Goal: Transaction & Acquisition: Purchase product/service

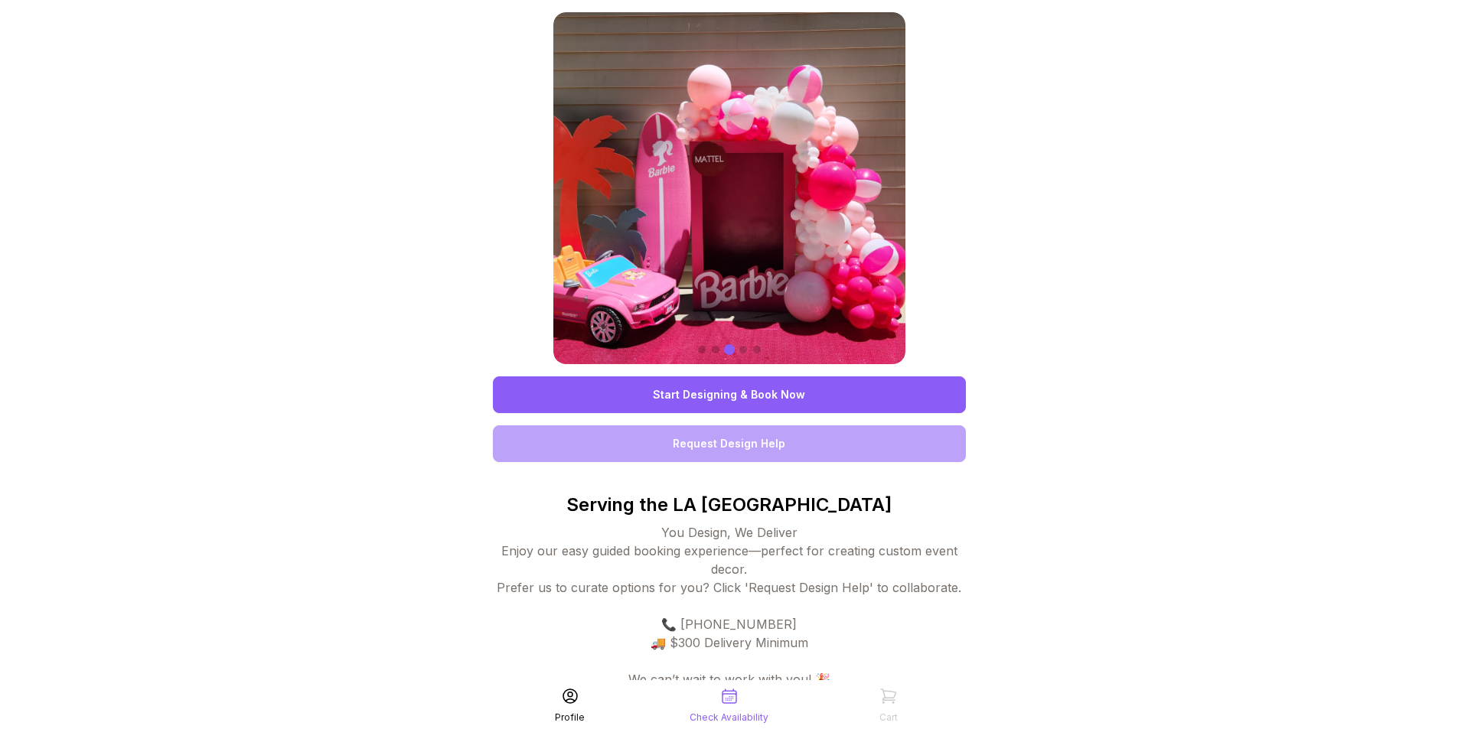
click at [689, 411] on link "Start Designing & Book Now" at bounding box center [729, 395] width 473 height 37
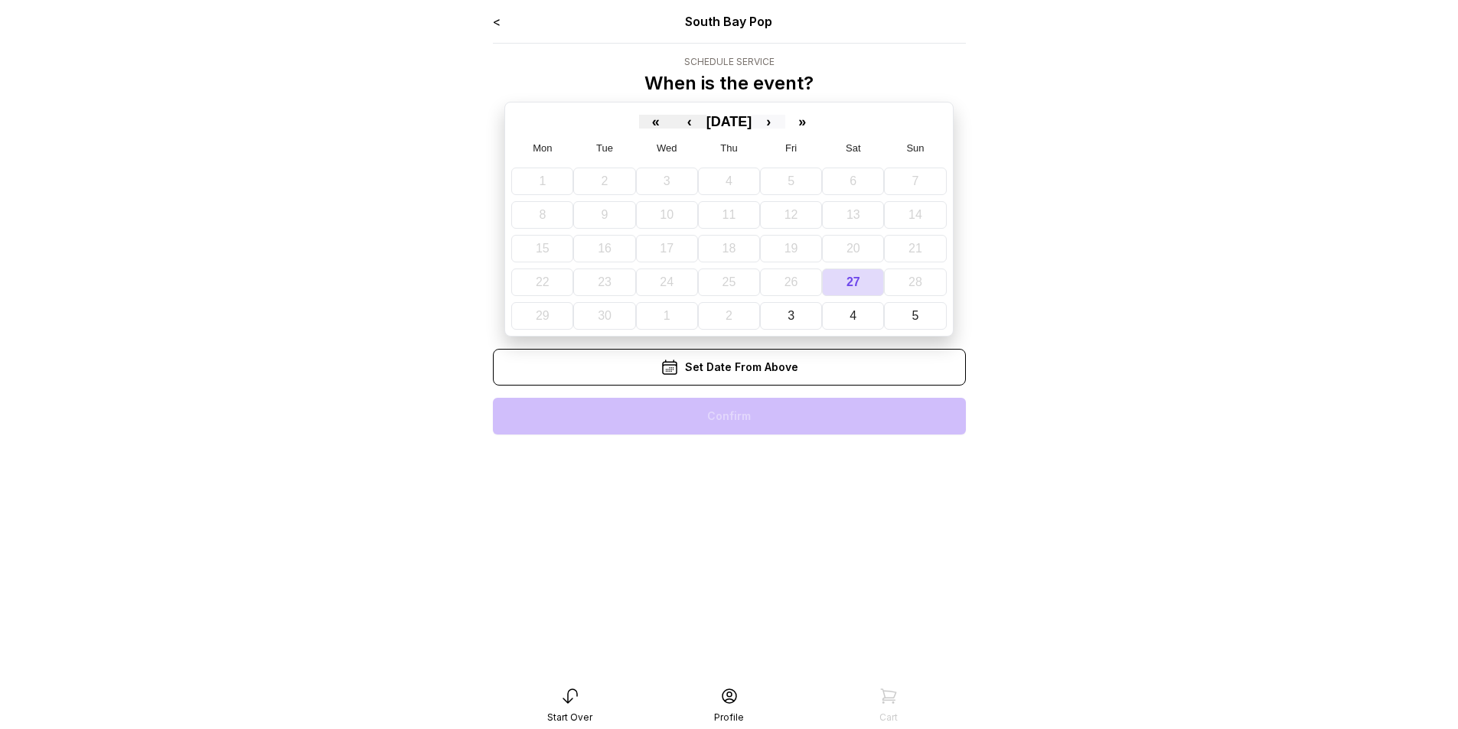
click at [785, 124] on button "›" at bounding box center [768, 122] width 34 height 14
click at [864, 220] on abbr "11" at bounding box center [860, 214] width 14 height 13
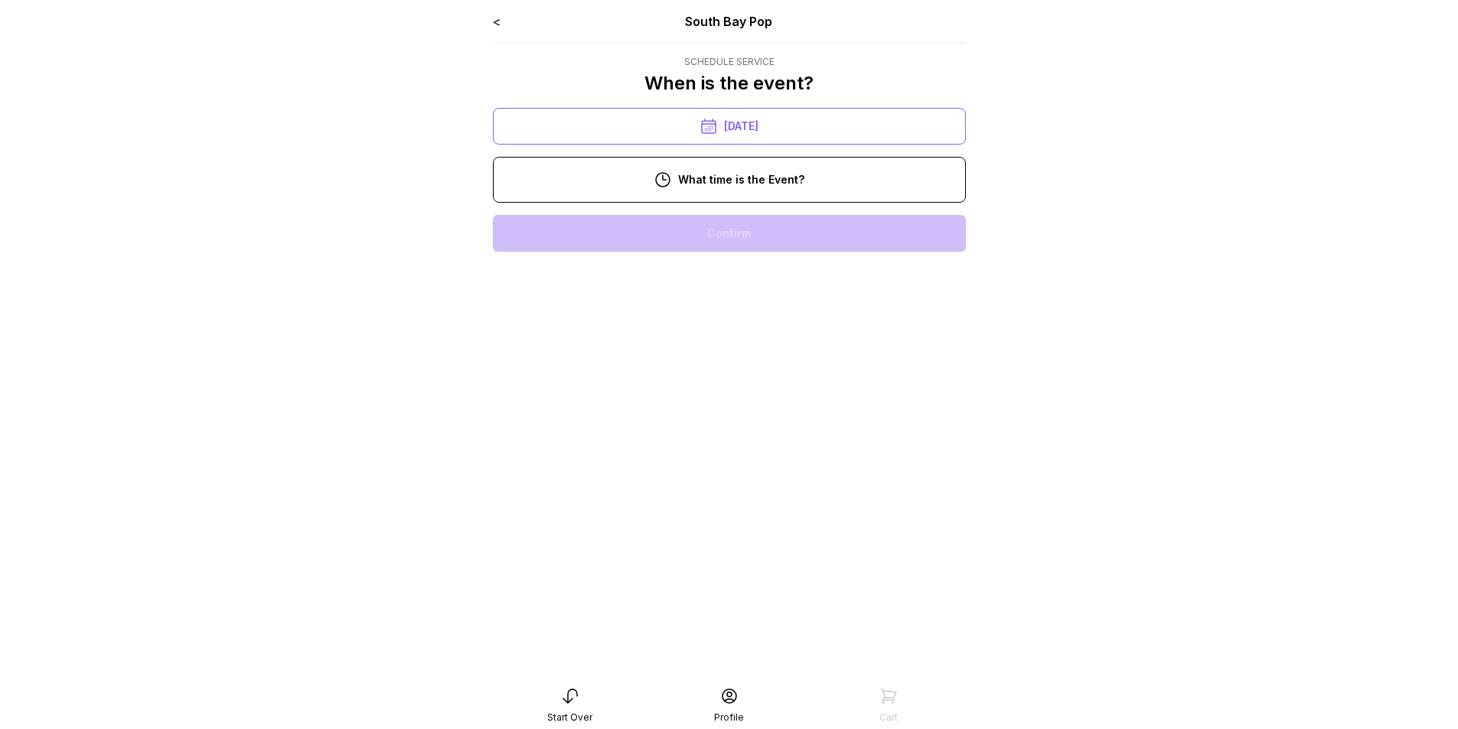
click at [712, 240] on div "10:00 pm" at bounding box center [729, 233] width 448 height 37
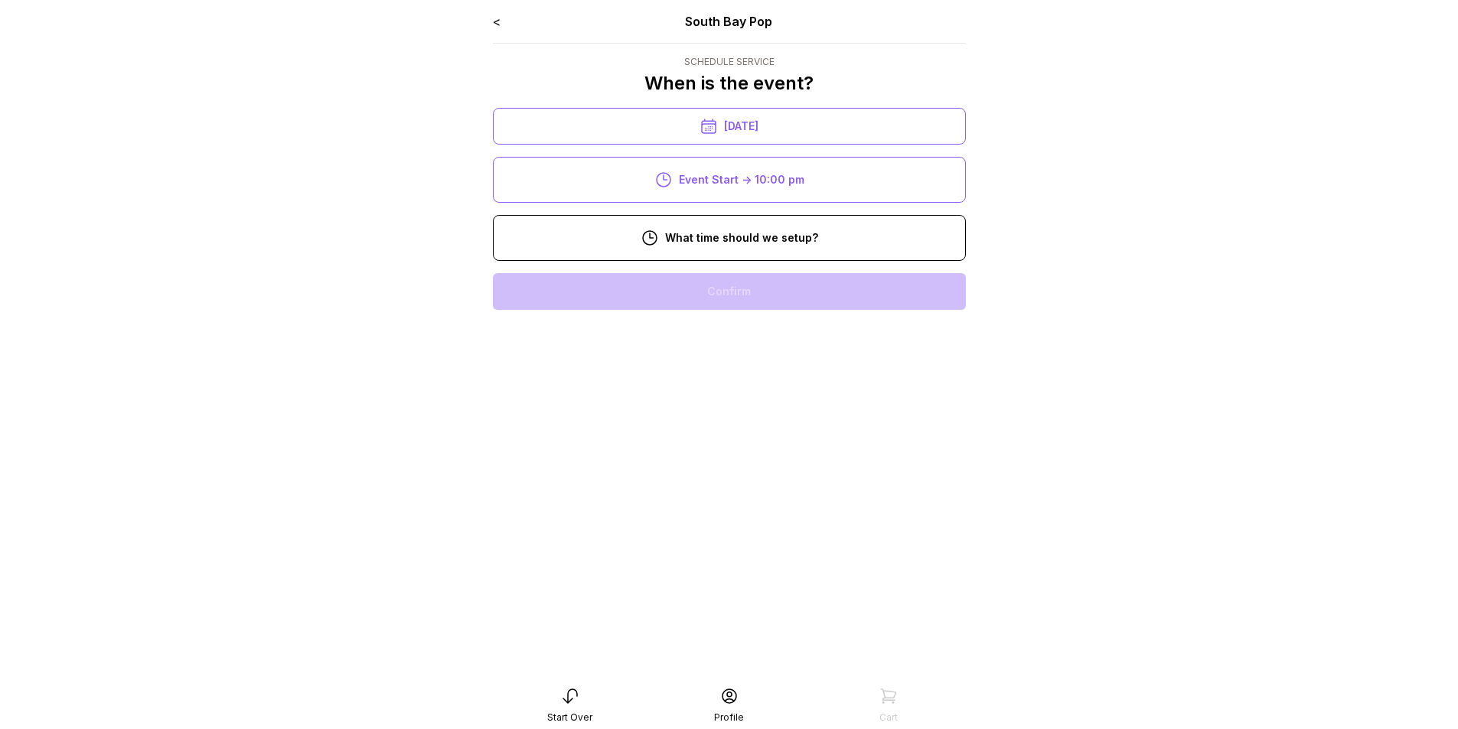
click at [674, 241] on div "10:00 pm" at bounding box center [729, 233] width 448 height 37
click at [740, 132] on div "[DATE]" at bounding box center [729, 126] width 473 height 37
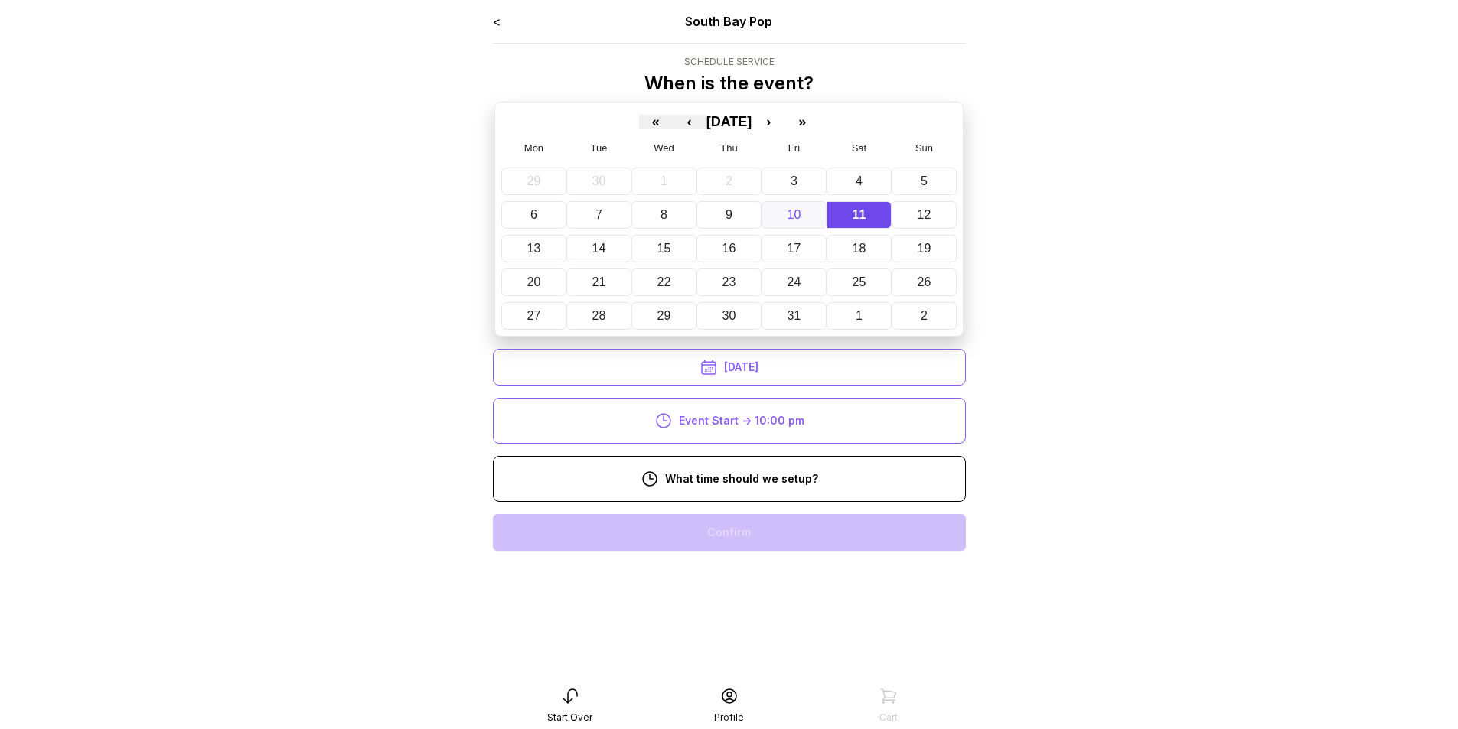
click at [786, 214] on button "10" at bounding box center [793, 215] width 65 height 28
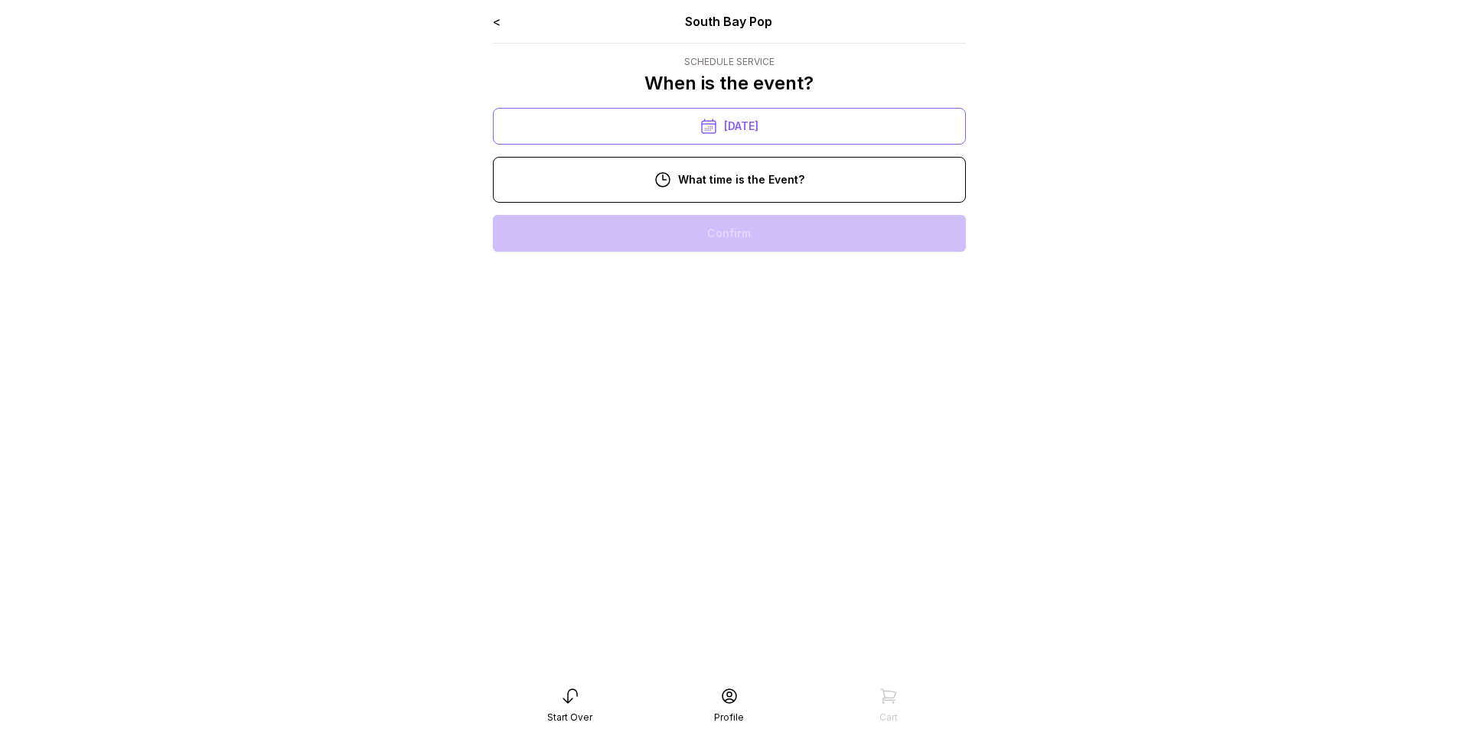
click at [750, 121] on div "[DATE]" at bounding box center [729, 126] width 473 height 37
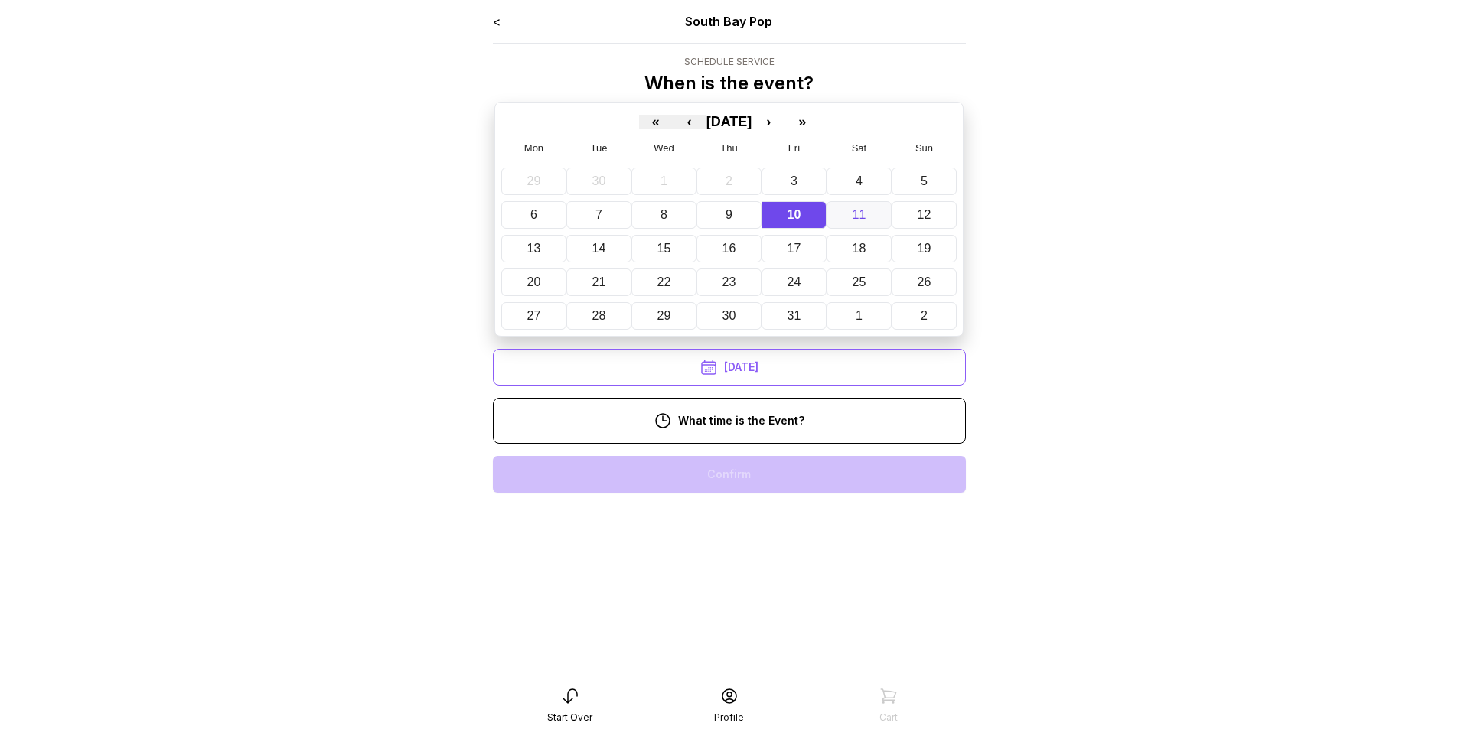
click at [865, 207] on button "11" at bounding box center [858, 215] width 65 height 28
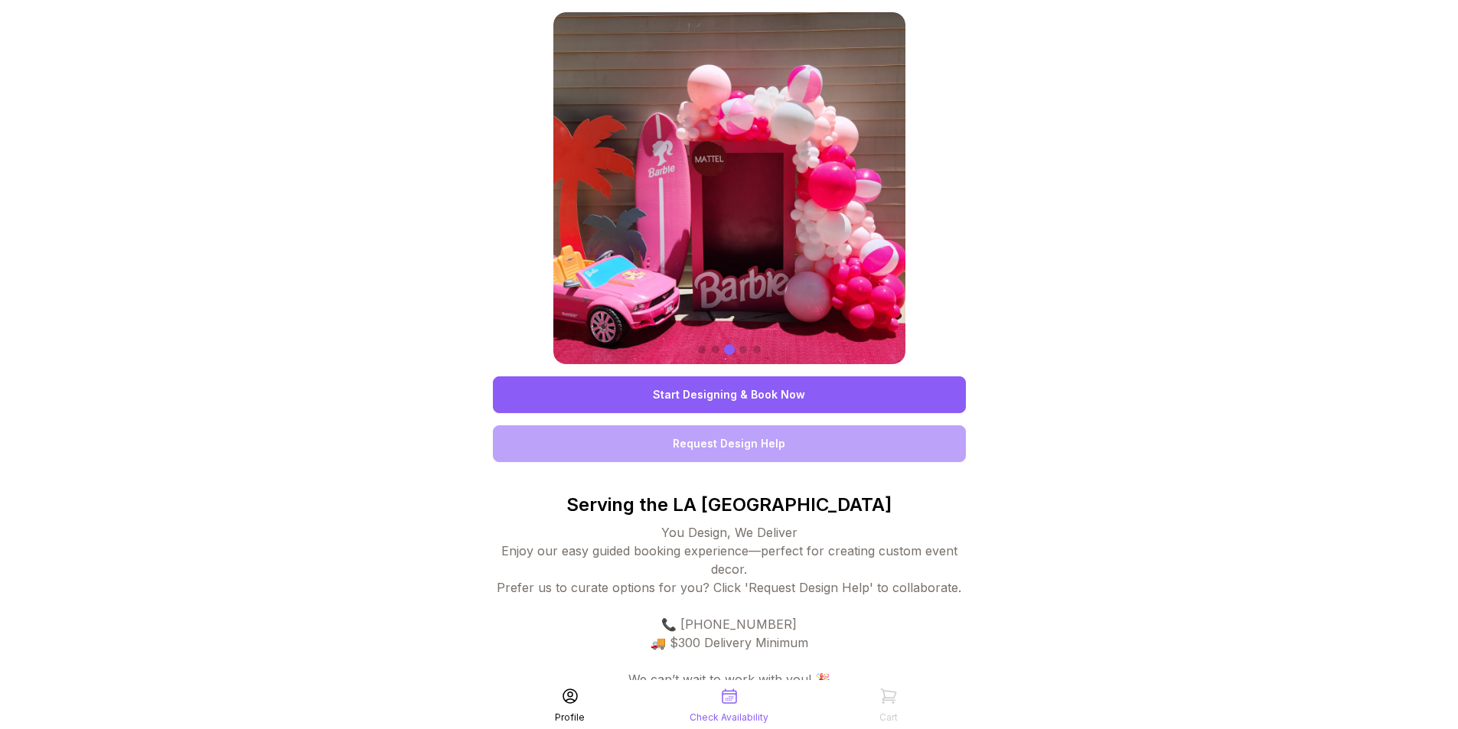
click at [715, 394] on link "Start Designing & Book Now" at bounding box center [729, 395] width 473 height 37
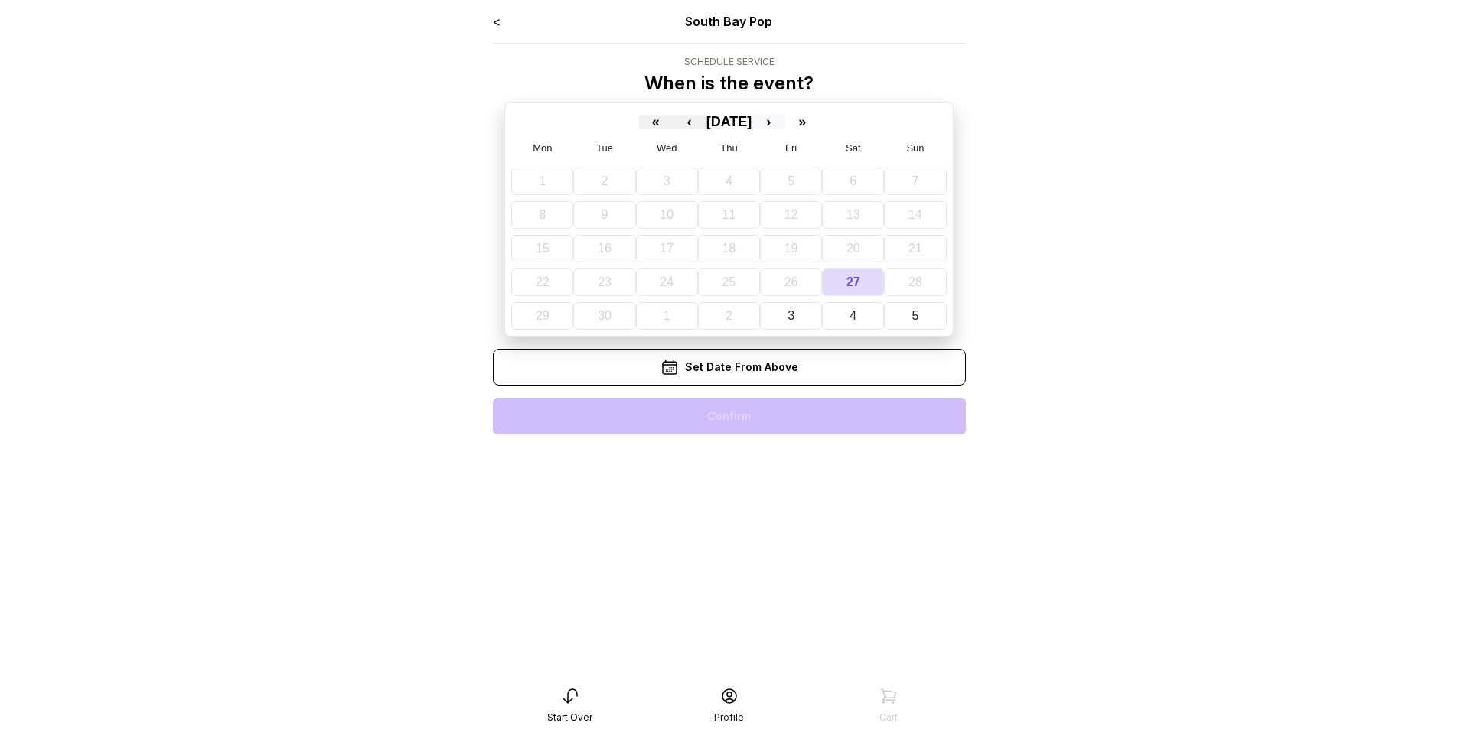
click at [785, 122] on button "›" at bounding box center [768, 122] width 34 height 14
click at [803, 214] on button "10" at bounding box center [793, 215] width 65 height 28
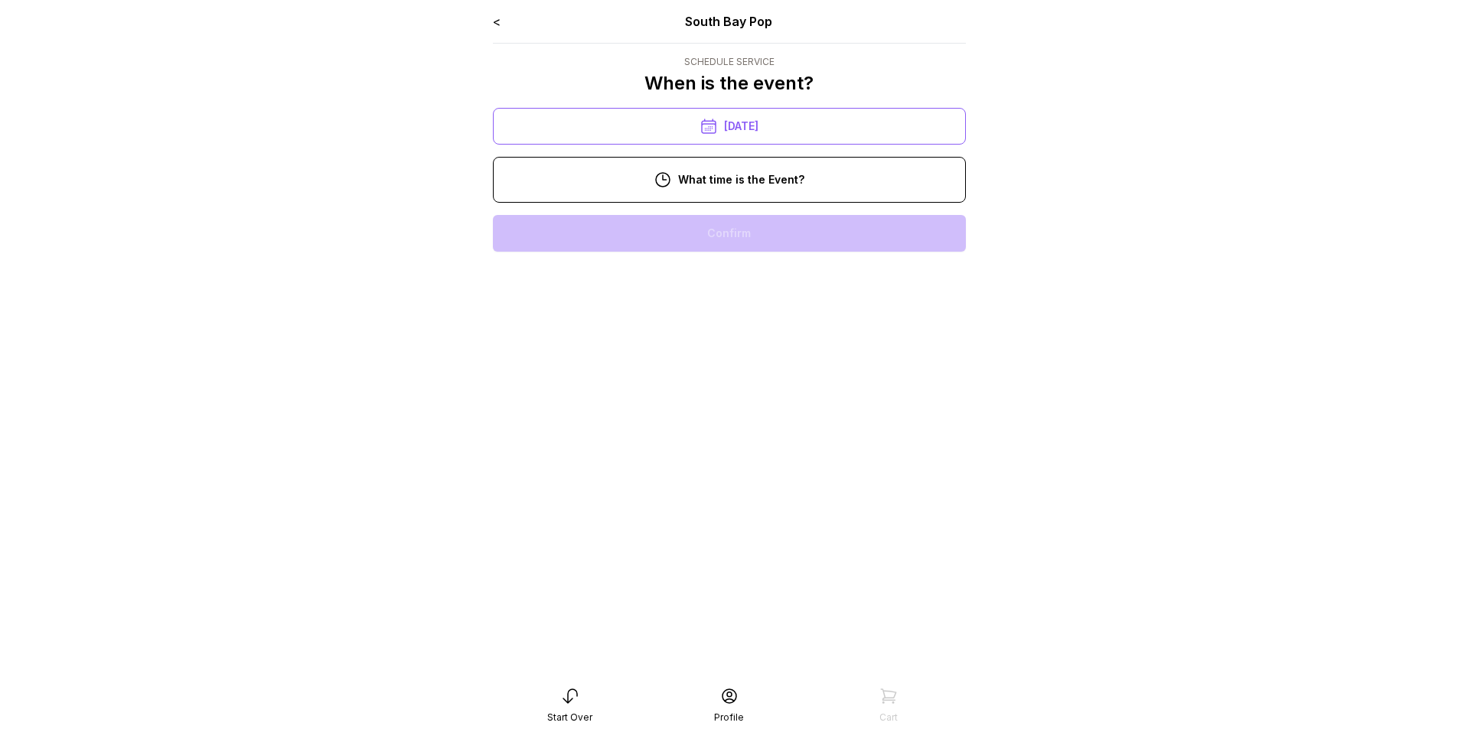
scroll to position [77, 0]
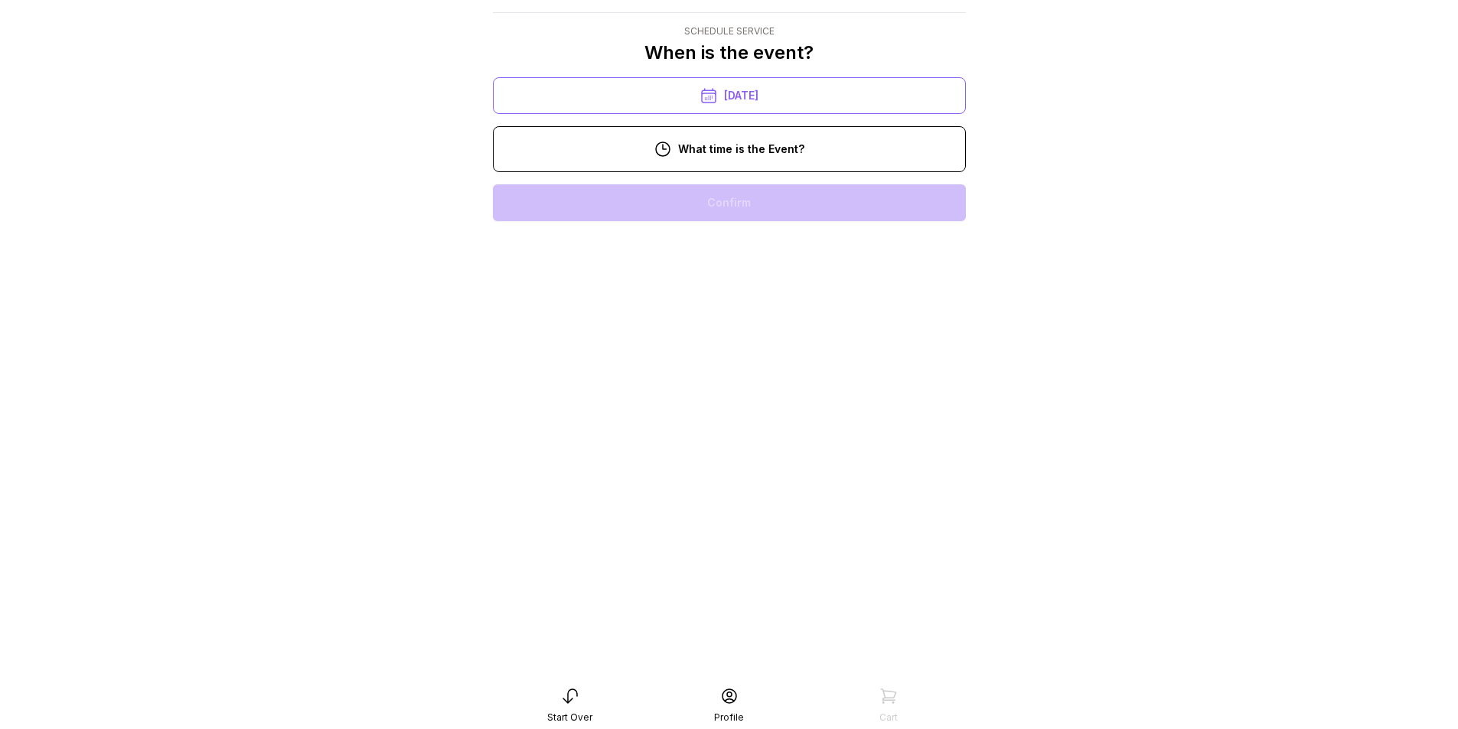
click at [688, 576] on div "6:00 pm" at bounding box center [729, 594] width 448 height 37
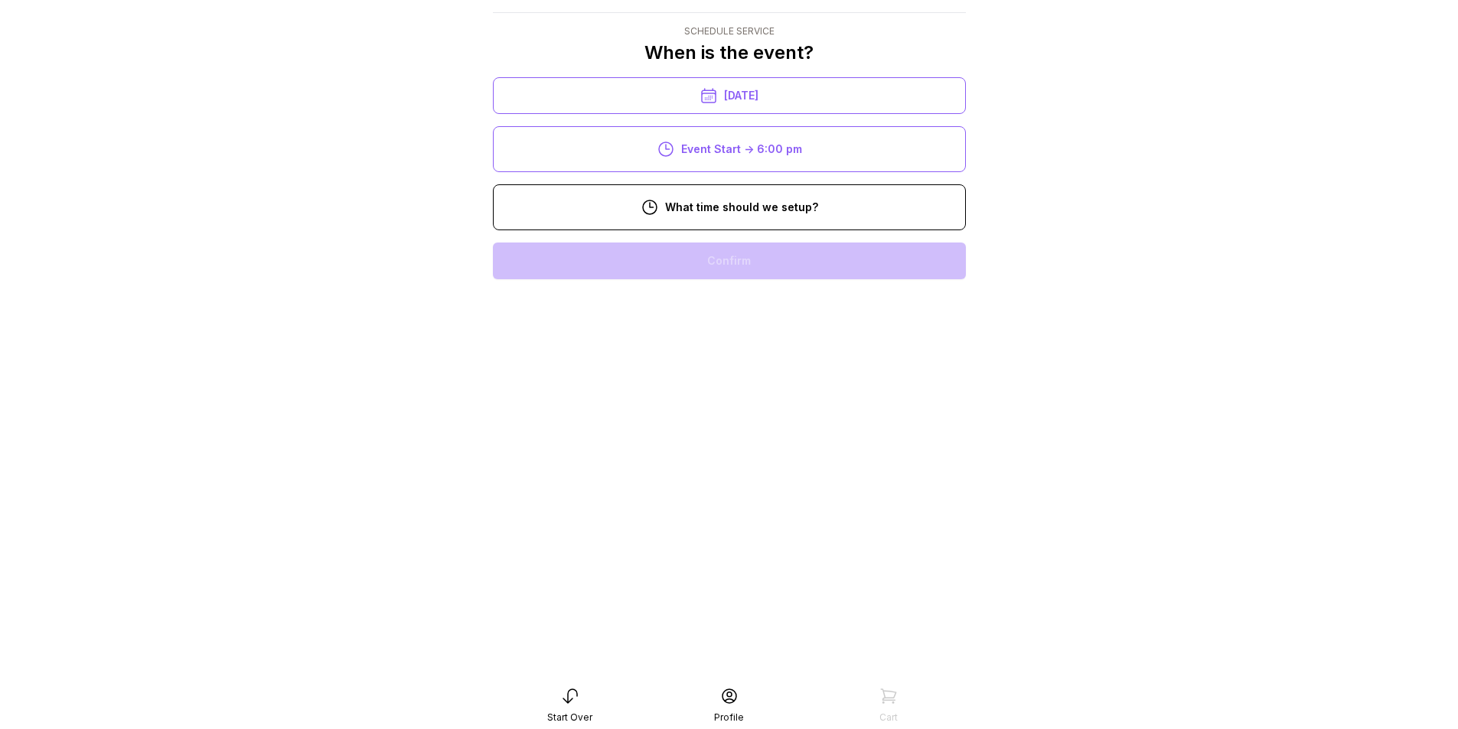
scroll to position [147, 0]
click at [801, 634] on div "4:00 pm" at bounding box center [729, 652] width 448 height 37
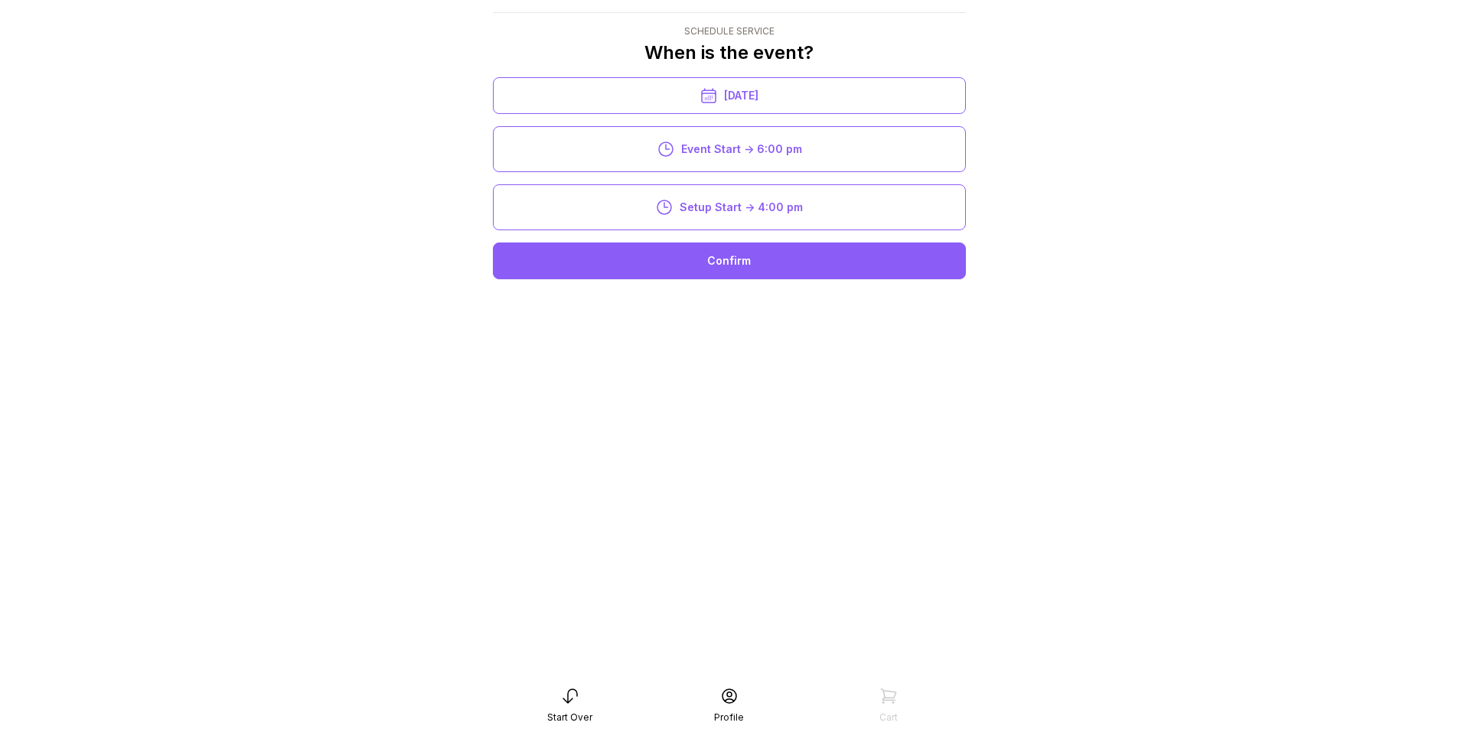
click at [650, 253] on div "Confirm" at bounding box center [729, 261] width 473 height 37
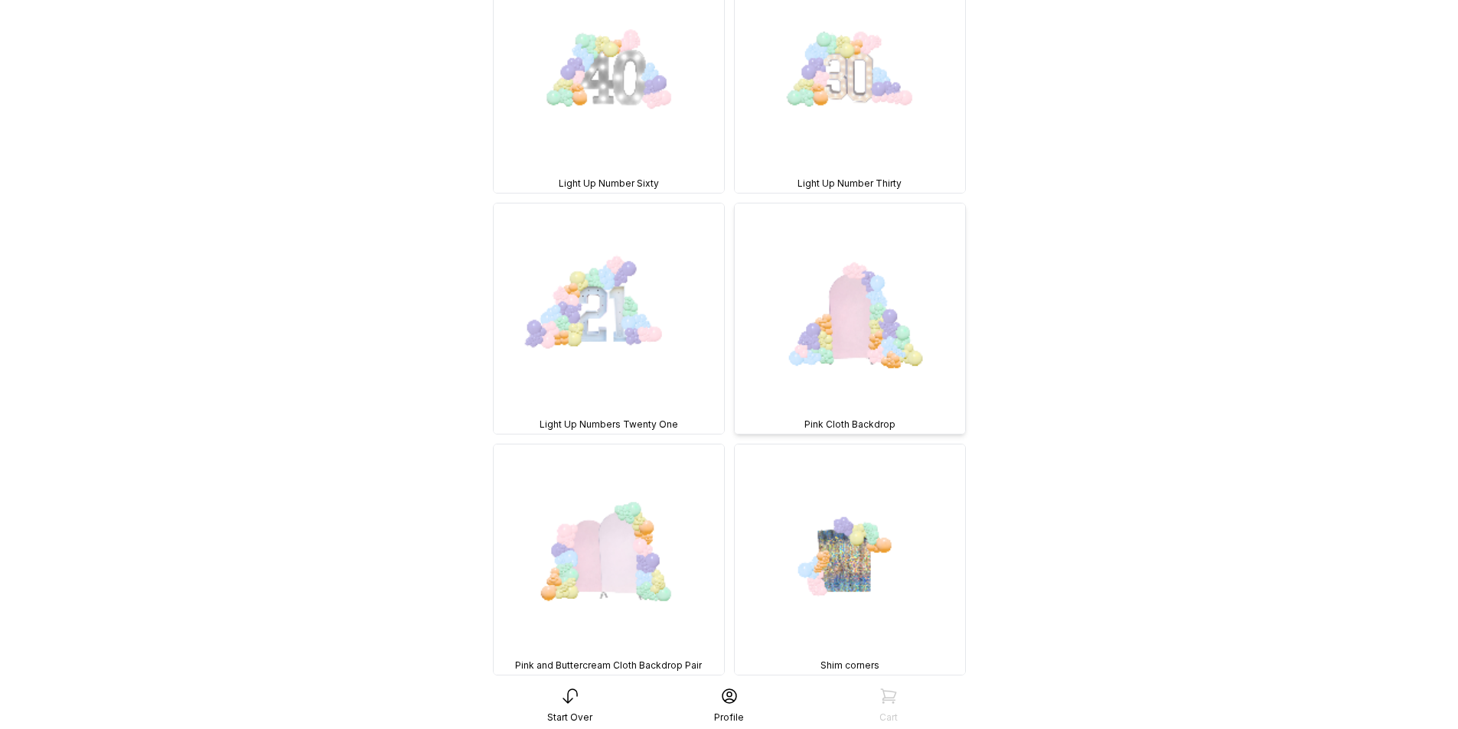
scroll to position [612, 0]
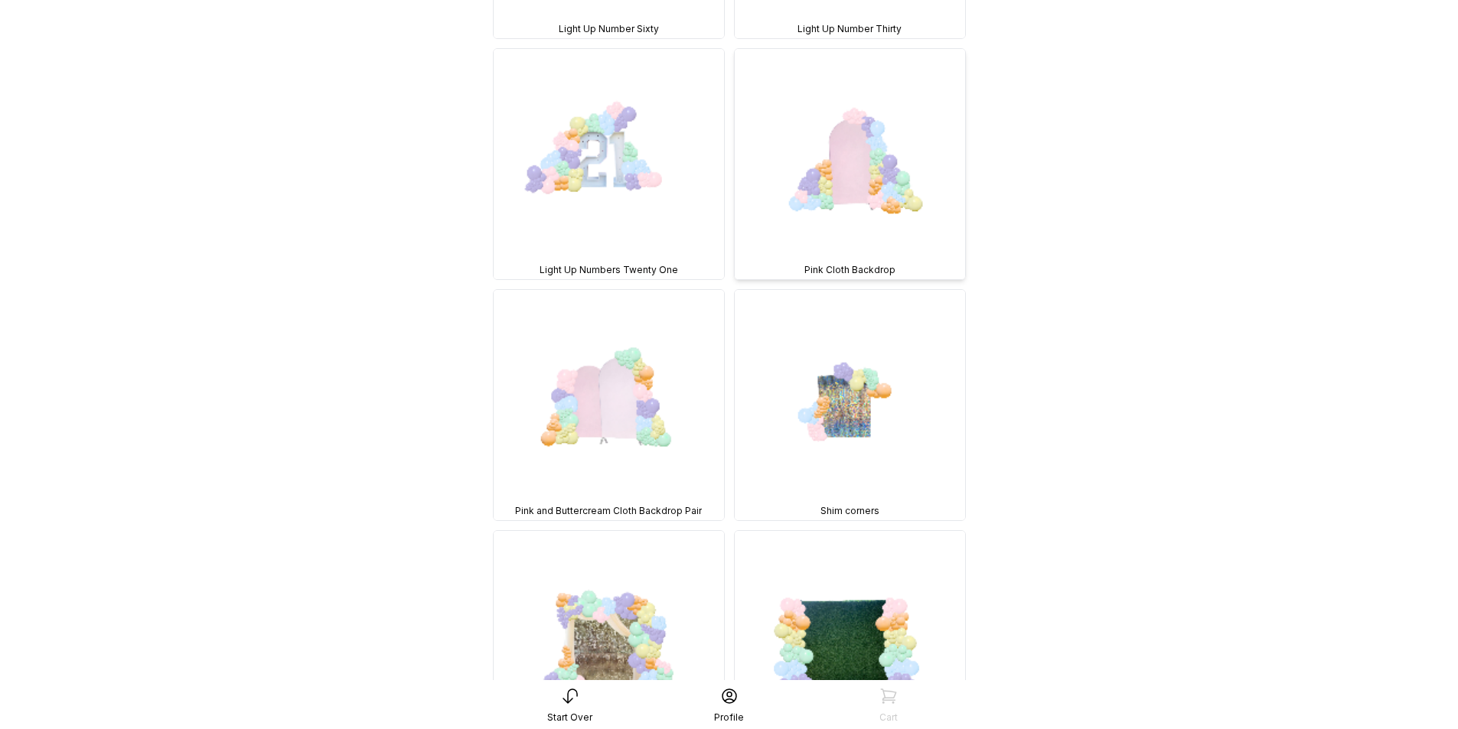
click at [854, 183] on img at bounding box center [850, 164] width 230 height 230
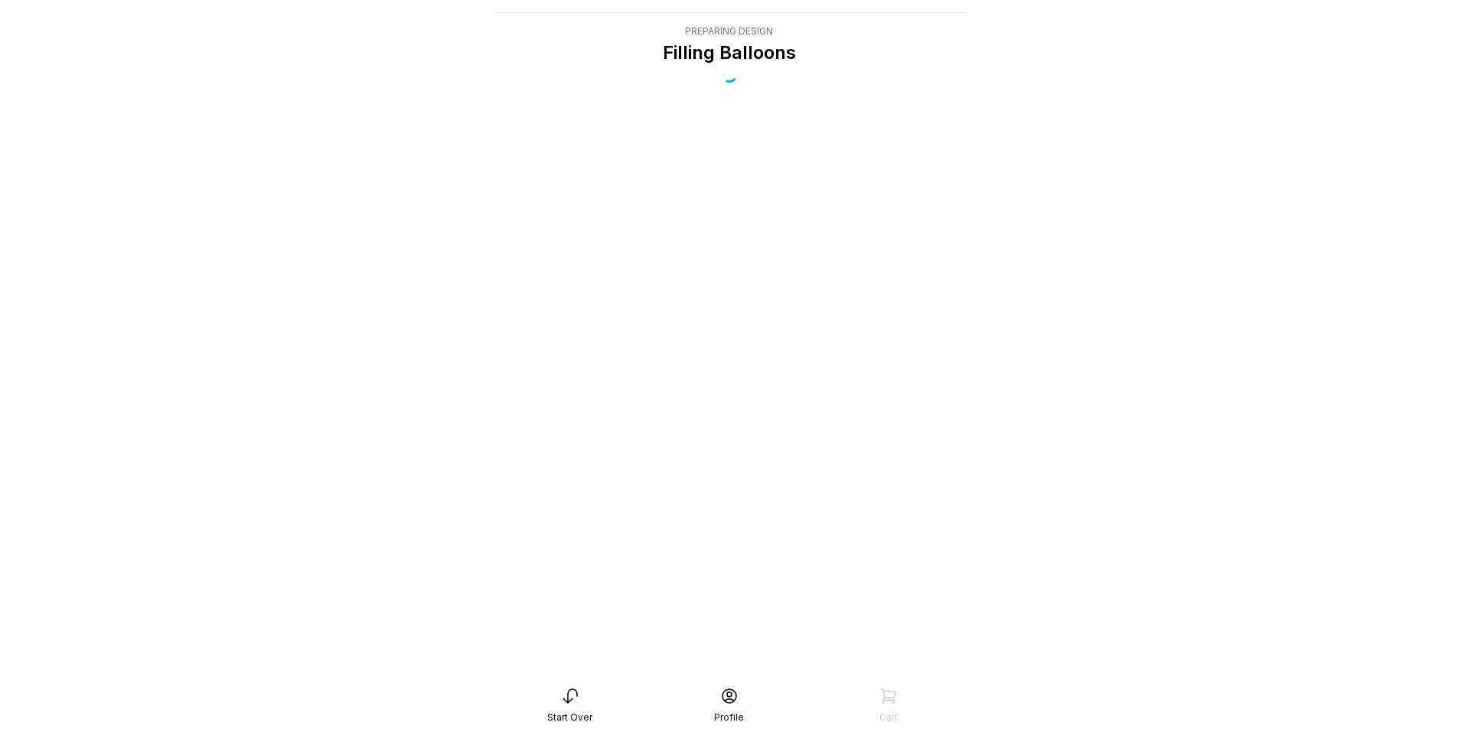
scroll to position [31, 0]
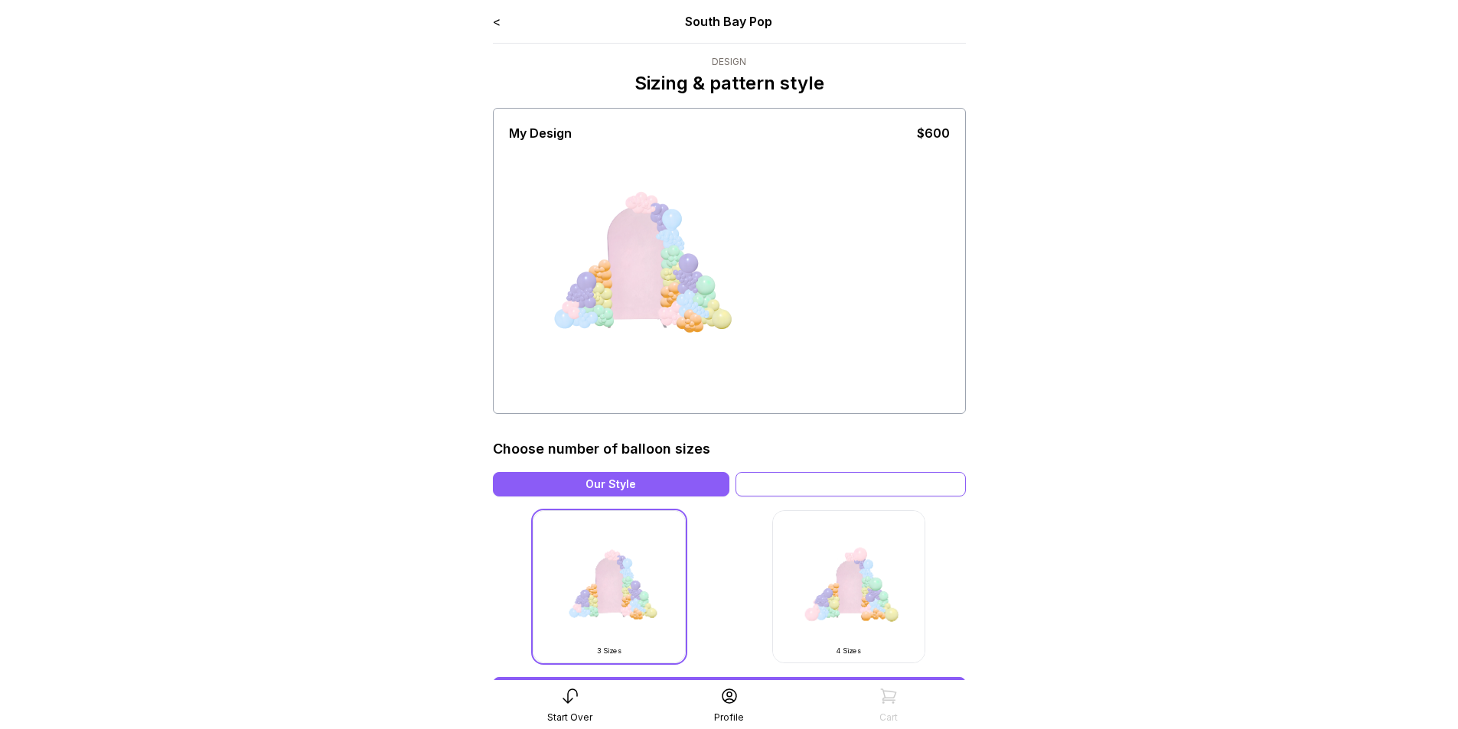
click at [808, 490] on div "Variation" at bounding box center [850, 484] width 230 height 24
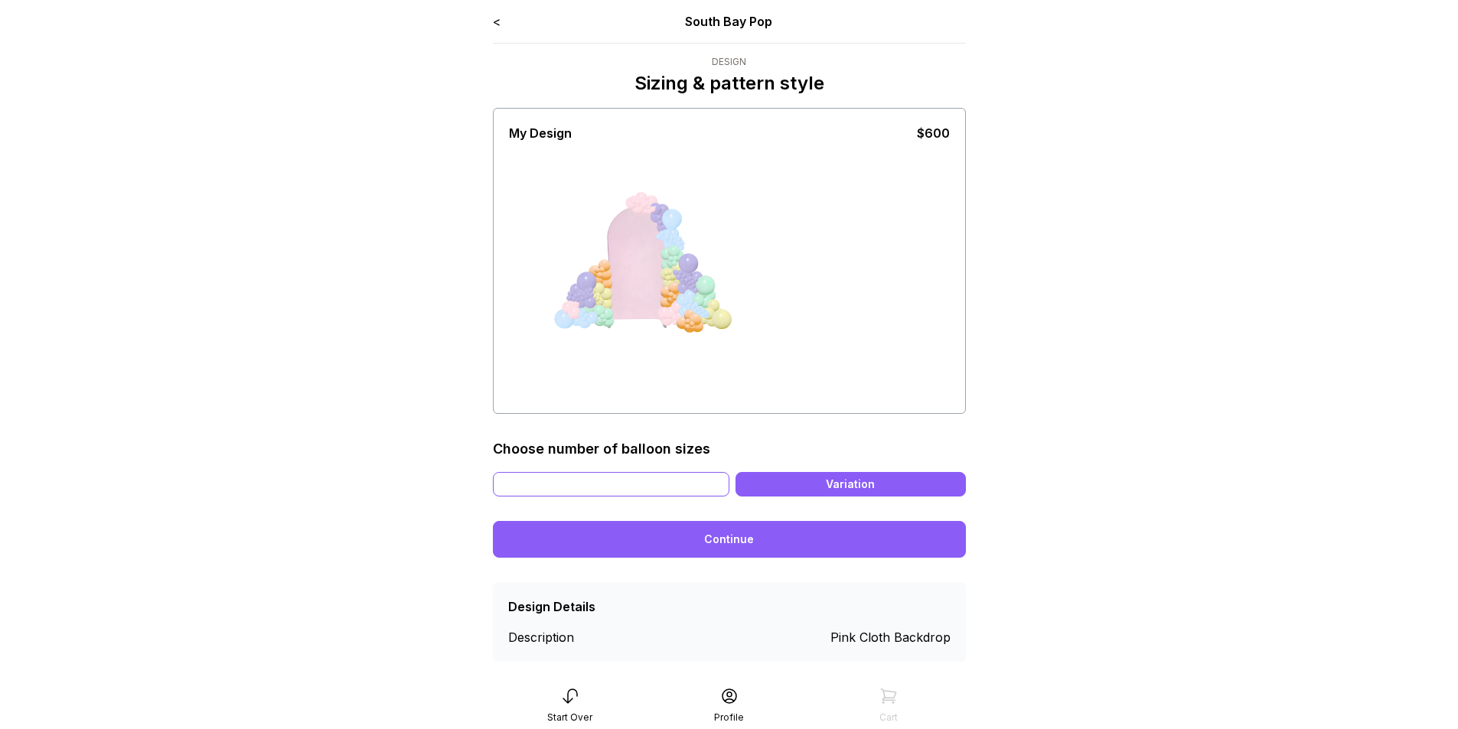
click at [667, 481] on div "Our Style" at bounding box center [611, 484] width 236 height 24
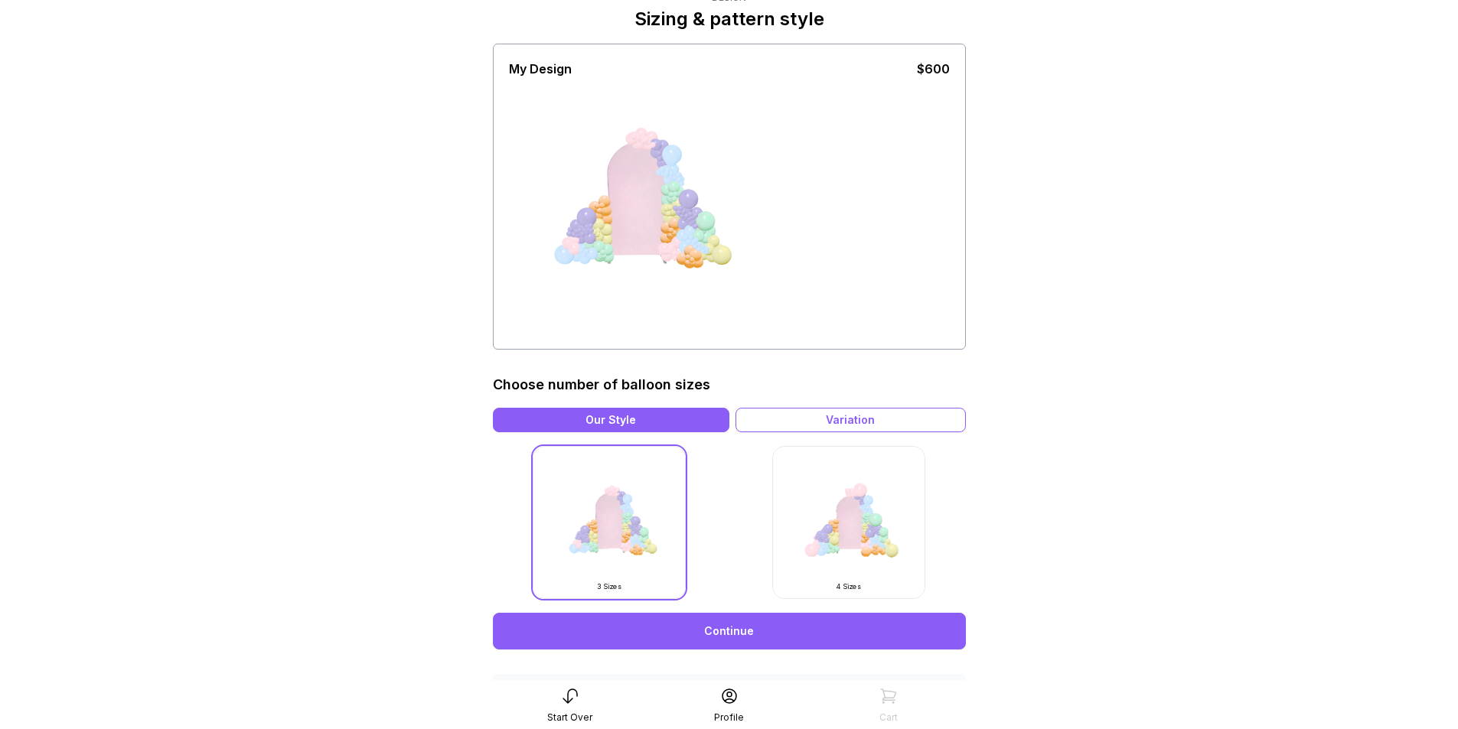
scroll to position [178, 0]
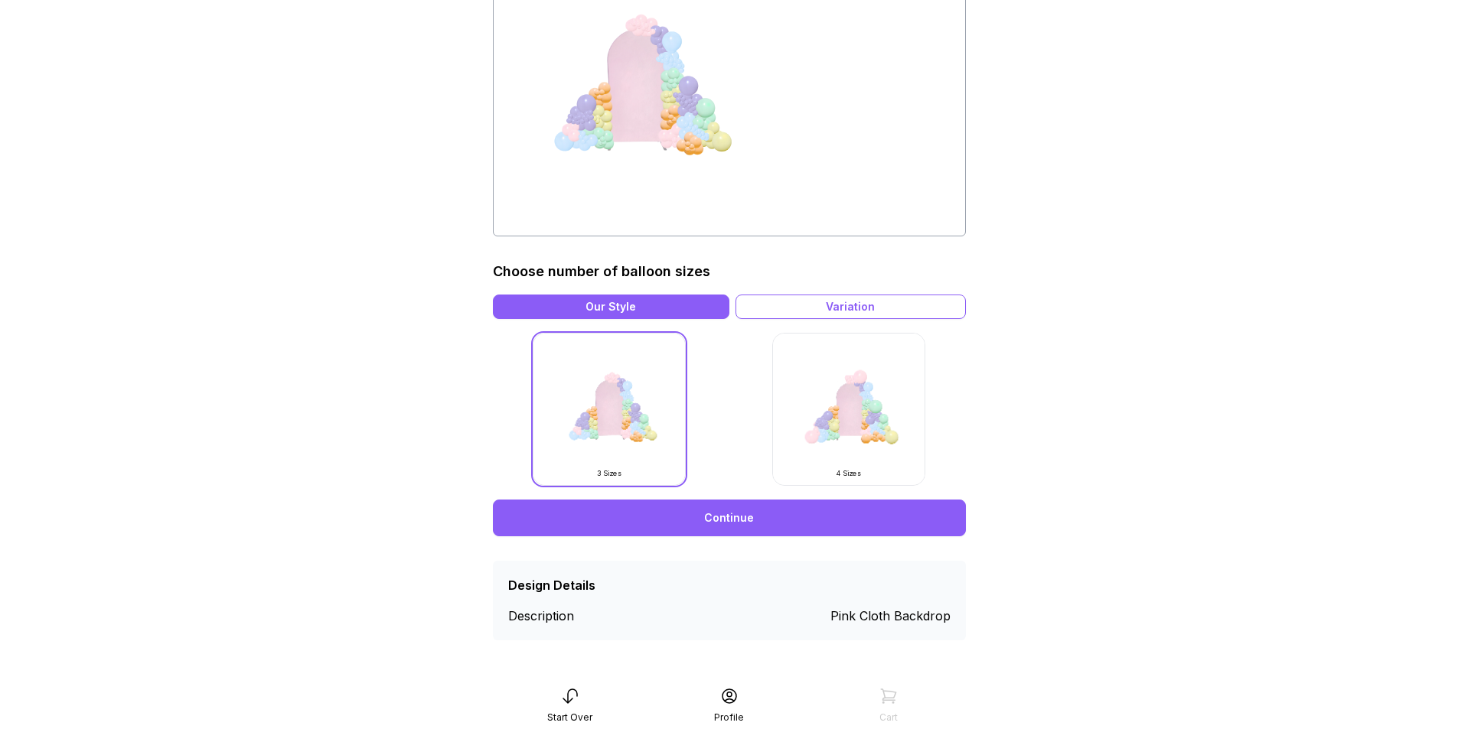
click at [731, 521] on link "Continue" at bounding box center [729, 518] width 473 height 37
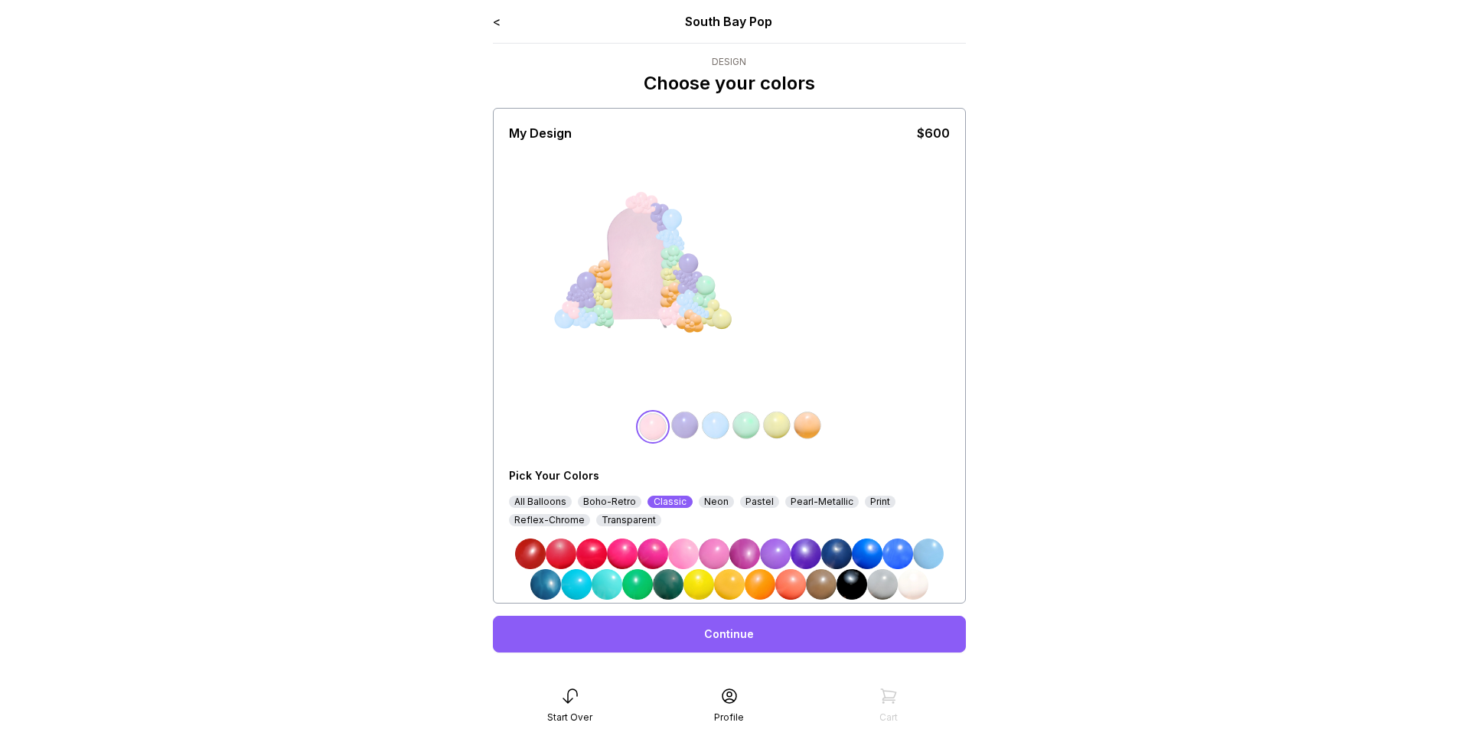
click at [749, 495] on div "Pick Your Colors All Balloons Boho-Retro Classic Neon Pastel Pearl-Metallic Pri…" at bounding box center [729, 528] width 441 height 144
click at [749, 501] on div "Pastel" at bounding box center [759, 502] width 39 height 12
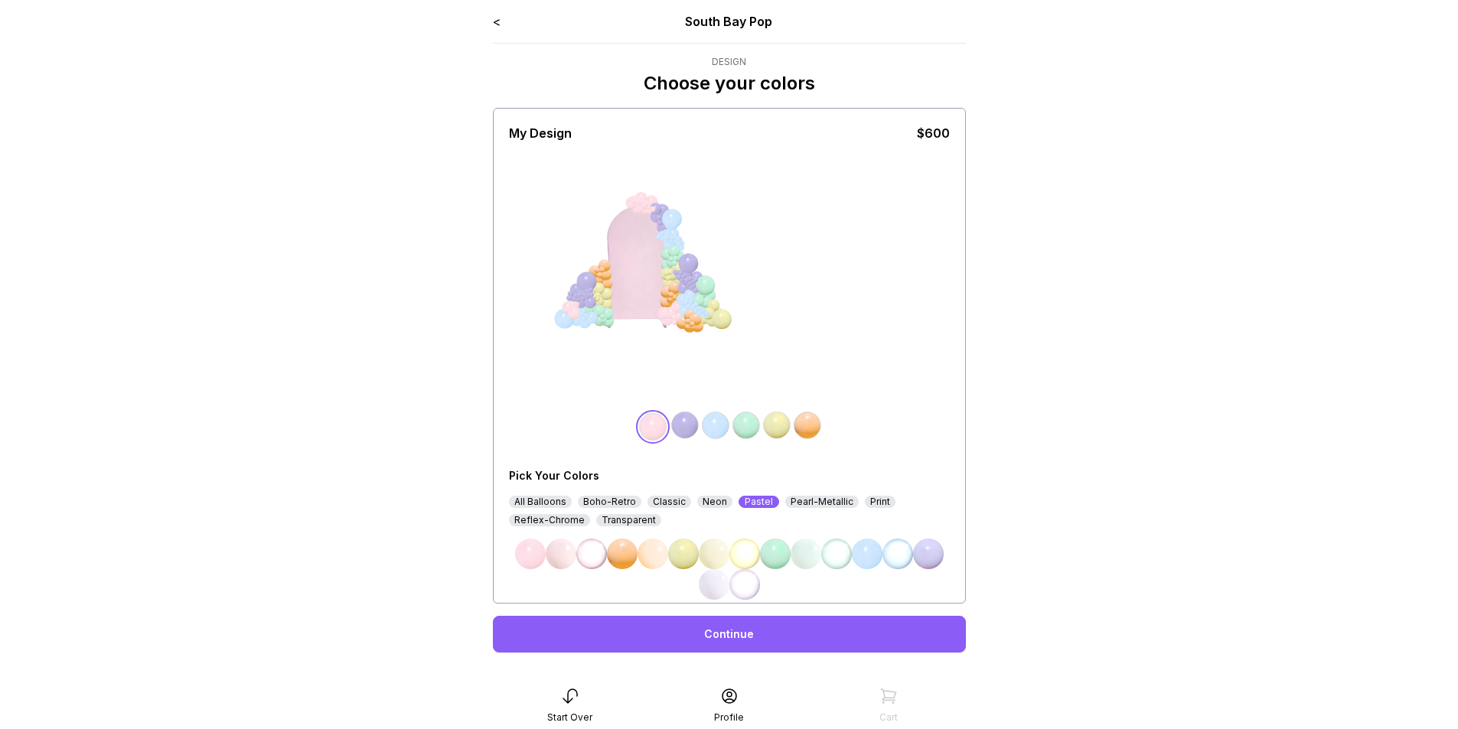
click at [761, 628] on link "Continue" at bounding box center [729, 634] width 473 height 37
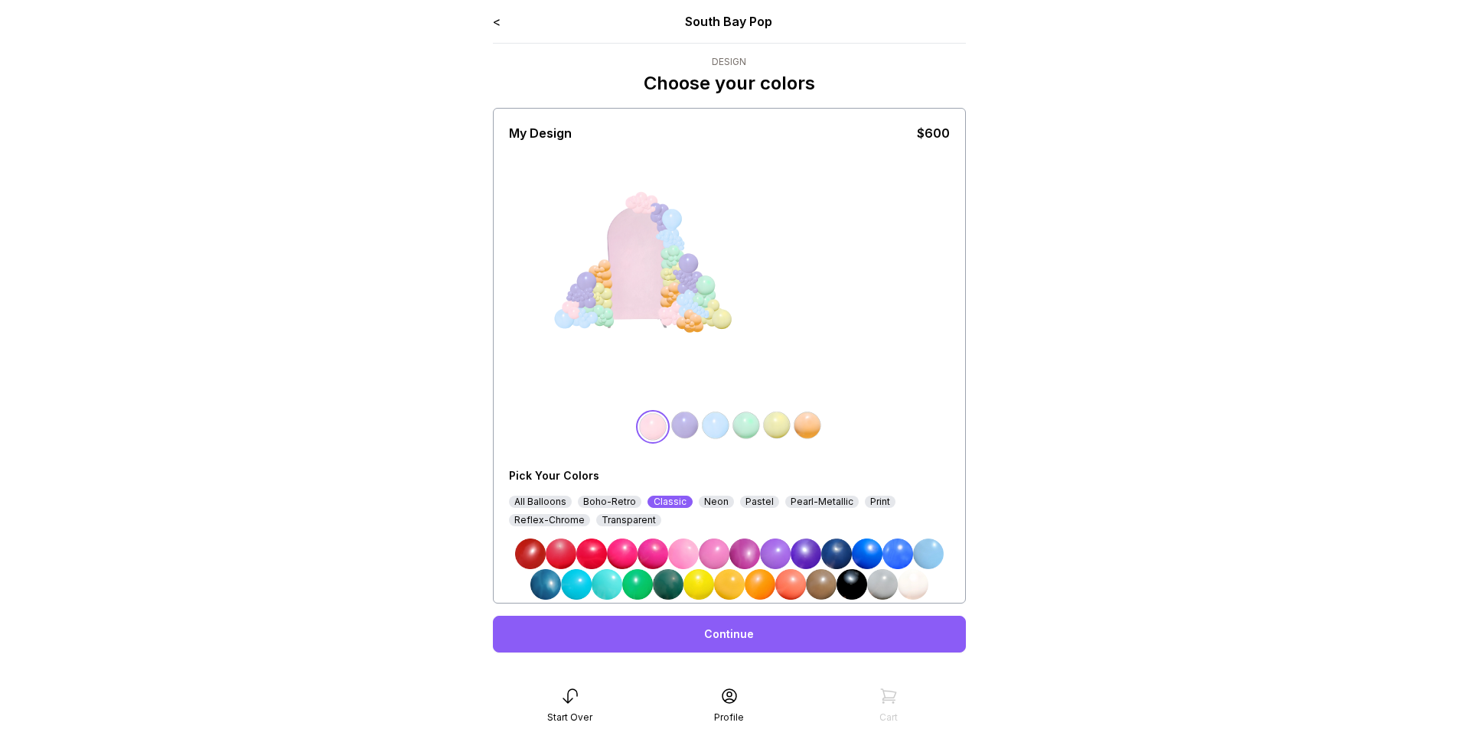
click at [758, 502] on div "Pastel" at bounding box center [759, 502] width 39 height 12
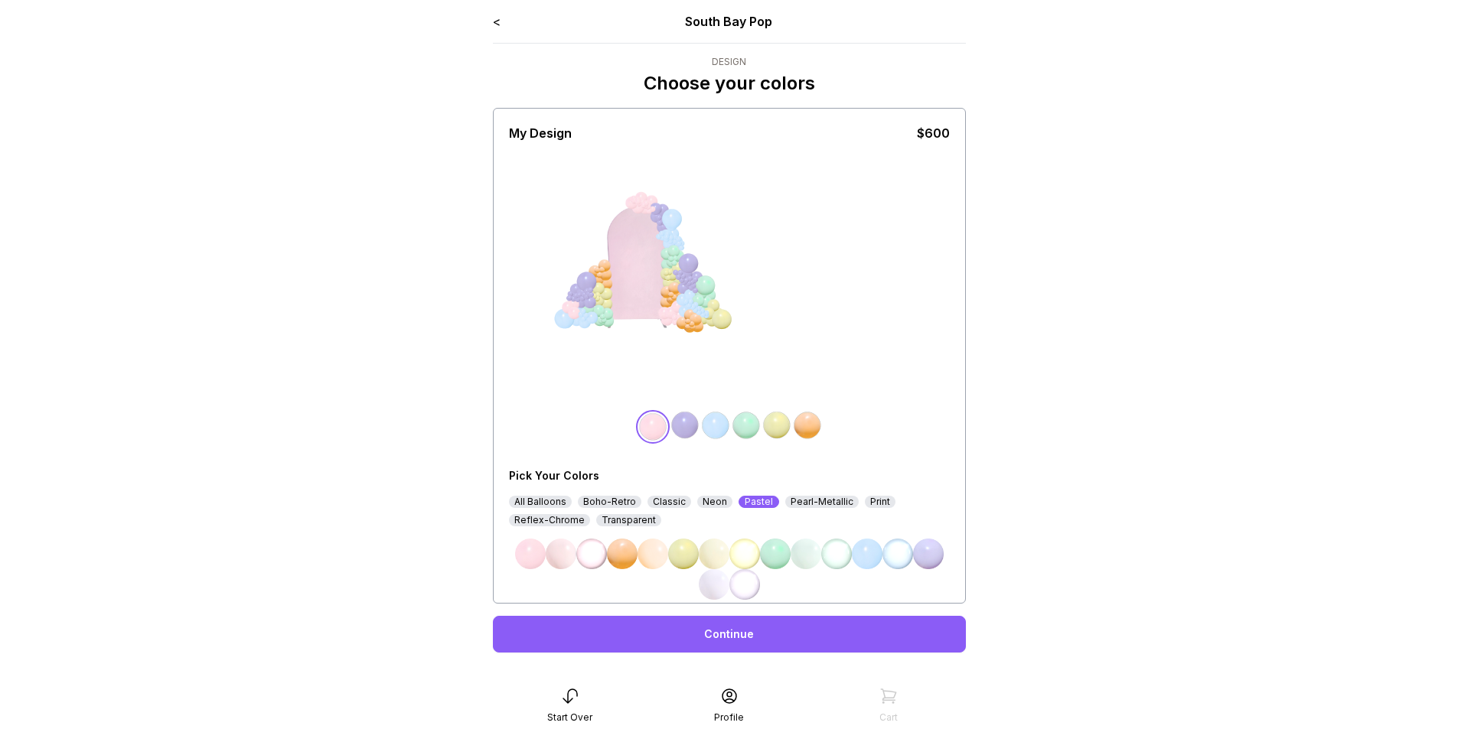
click at [530, 549] on img at bounding box center [530, 554] width 31 height 31
drag, startPoint x: 560, startPoint y: 556, endPoint x: 595, endPoint y: 556, distance: 34.4
click at [561, 556] on img at bounding box center [561, 554] width 31 height 31
click at [963, 546] on div "My Design $600 Pick Your Colors All Balloons Boho-Retro Classic Neon Pastel Pea…" at bounding box center [729, 356] width 473 height 496
click at [682, 428] on img at bounding box center [685, 425] width 31 height 31
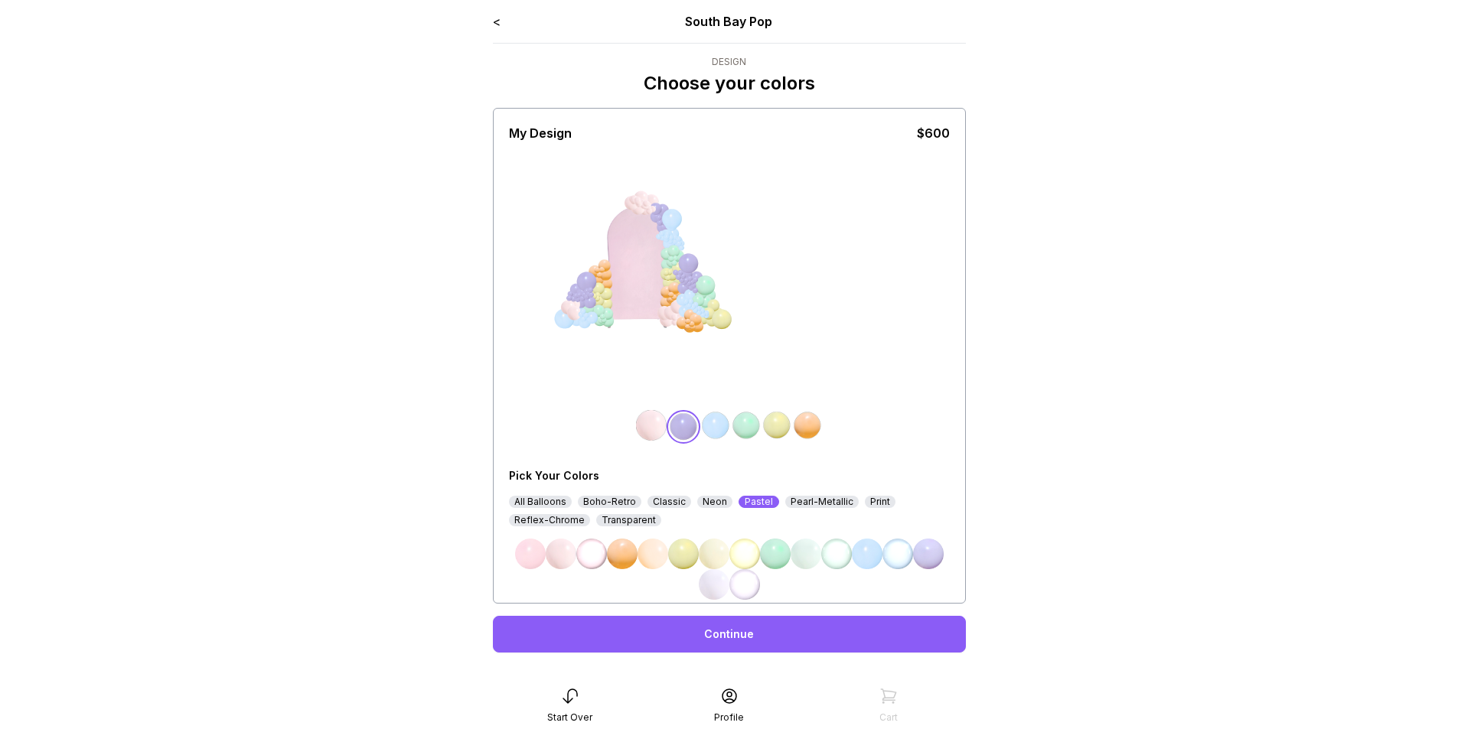
click at [723, 431] on img at bounding box center [715, 425] width 31 height 31
click at [760, 431] on img at bounding box center [746, 425] width 31 height 31
click at [794, 429] on img at bounding box center [807, 425] width 31 height 31
click at [782, 431] on img at bounding box center [773, 425] width 31 height 31
click at [758, 644] on link "Continue" at bounding box center [729, 634] width 473 height 37
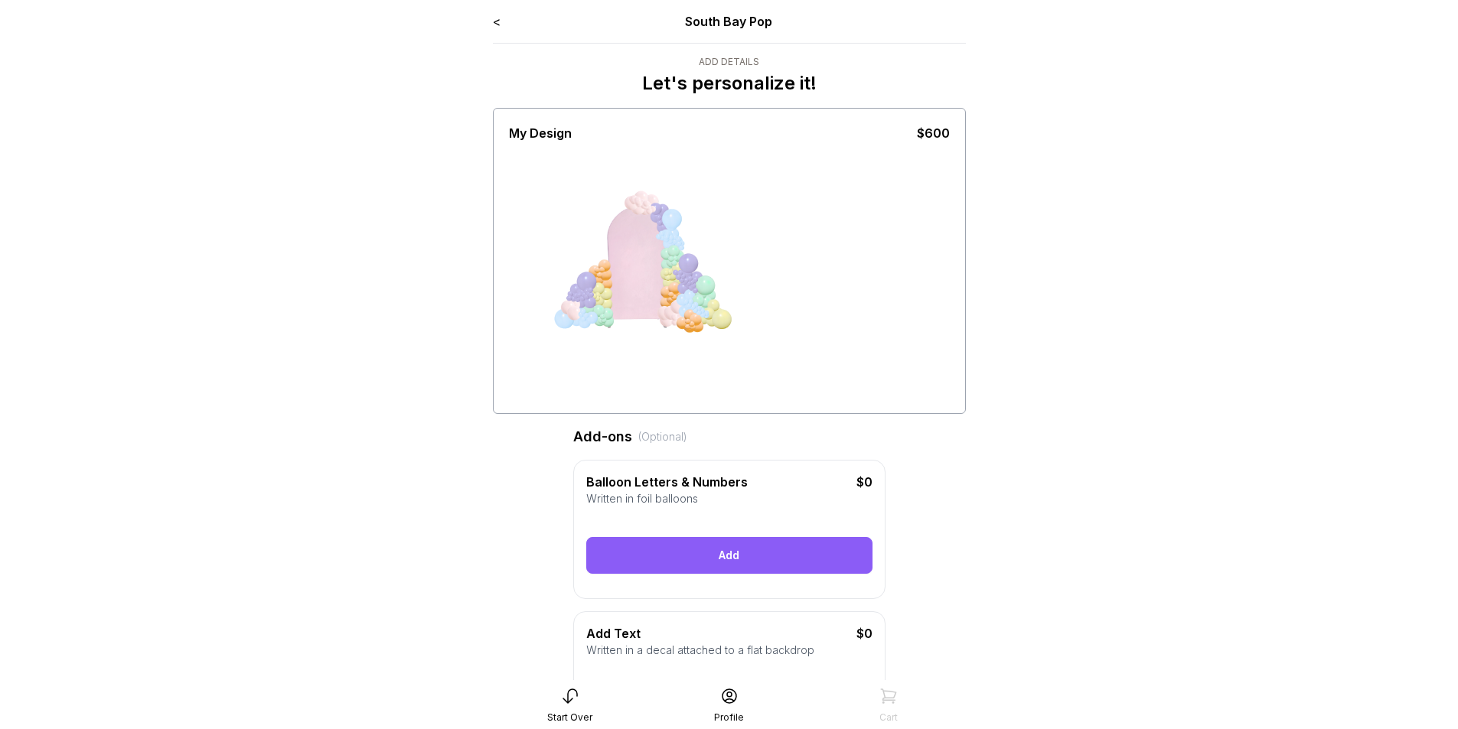
click at [692, 574] on div "Add" at bounding box center [729, 555] width 286 height 37
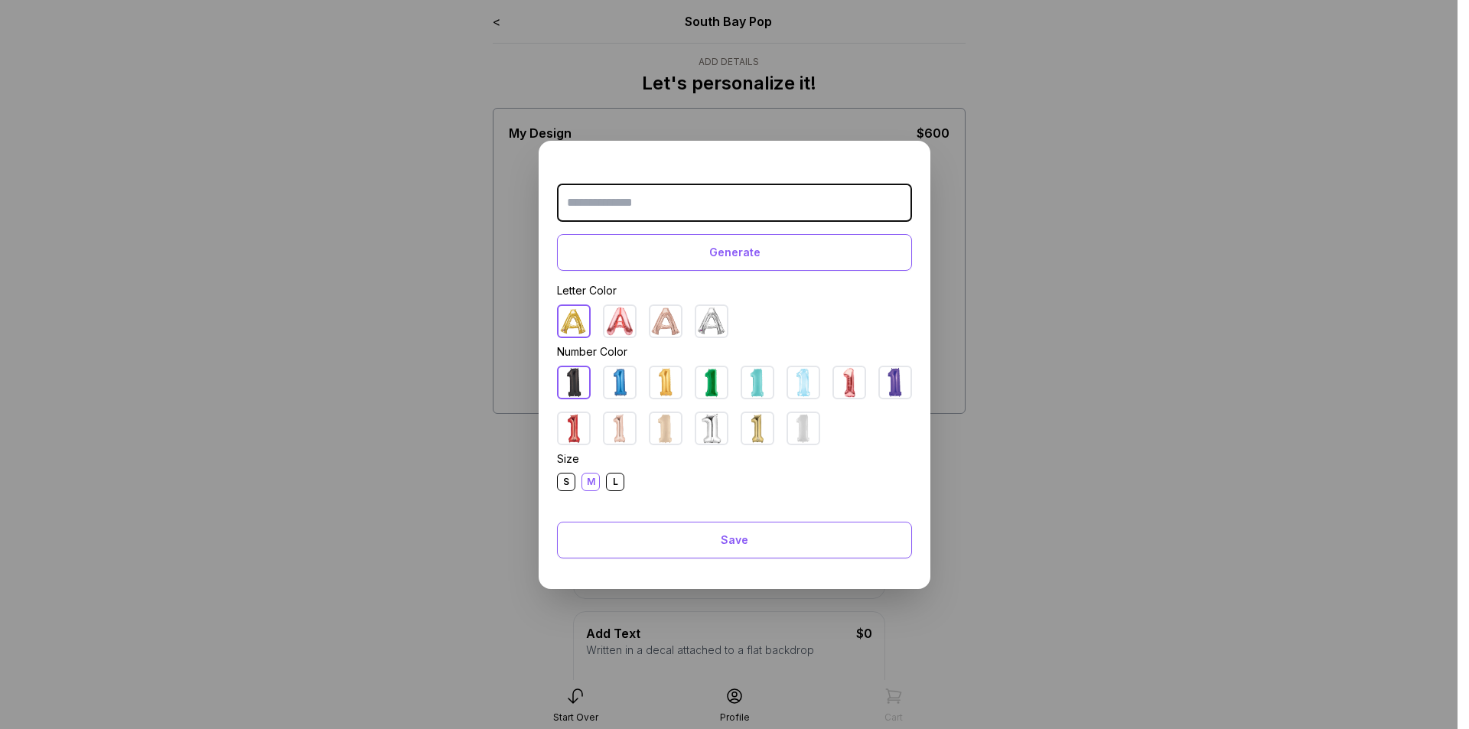
click at [667, 435] on img at bounding box center [665, 428] width 31 height 31
click at [615, 482] on div "L" at bounding box center [615, 482] width 18 height 18
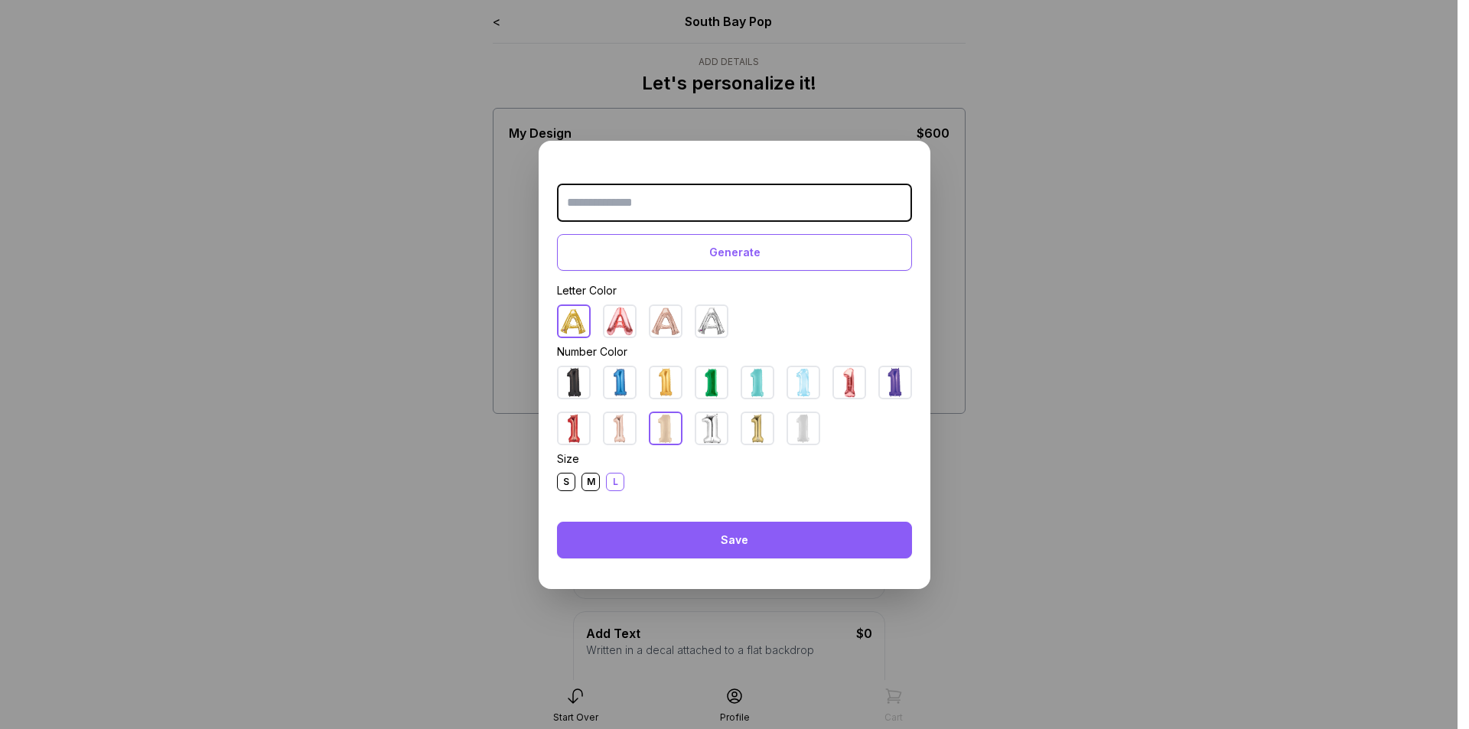
click at [644, 531] on div "Save" at bounding box center [734, 540] width 355 height 37
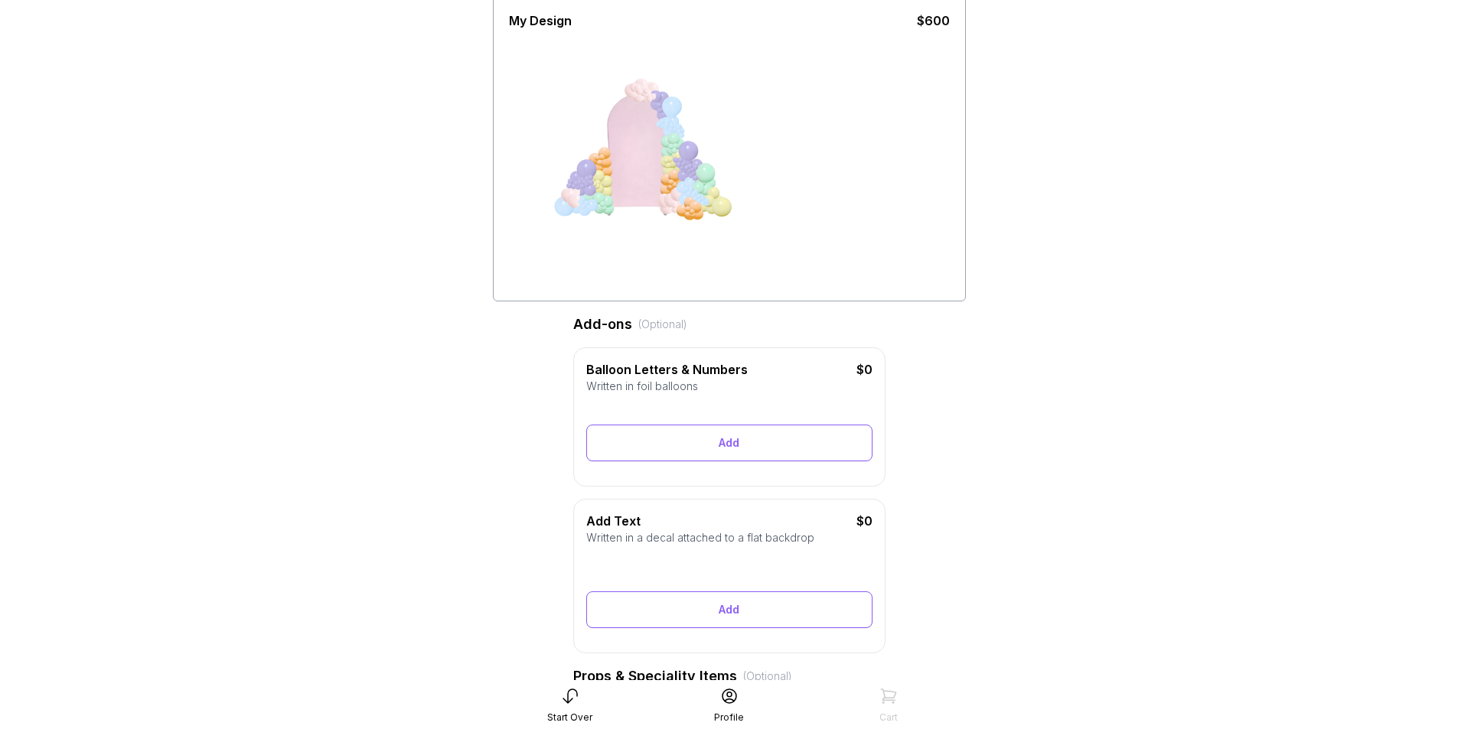
scroll to position [230, 0]
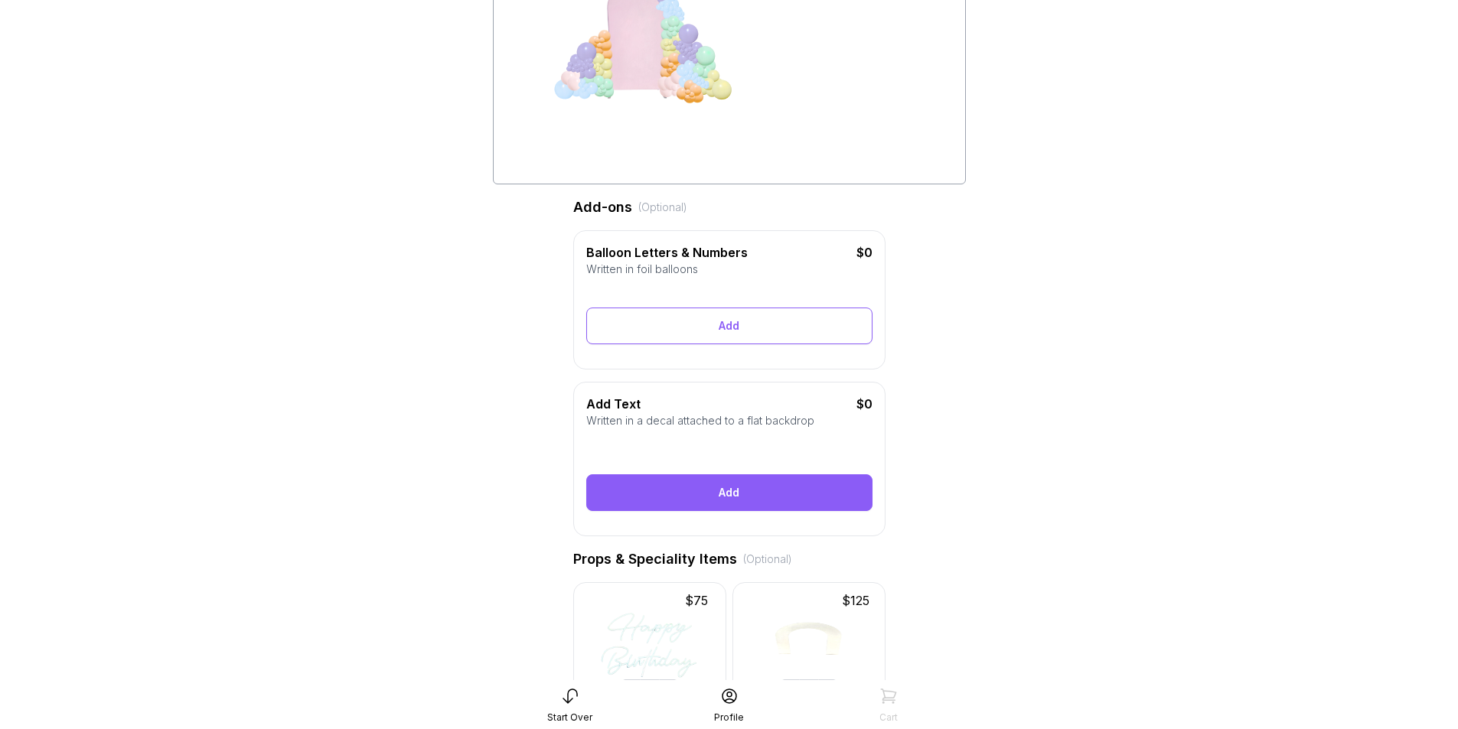
click at [732, 511] on div "Add" at bounding box center [729, 492] width 286 height 37
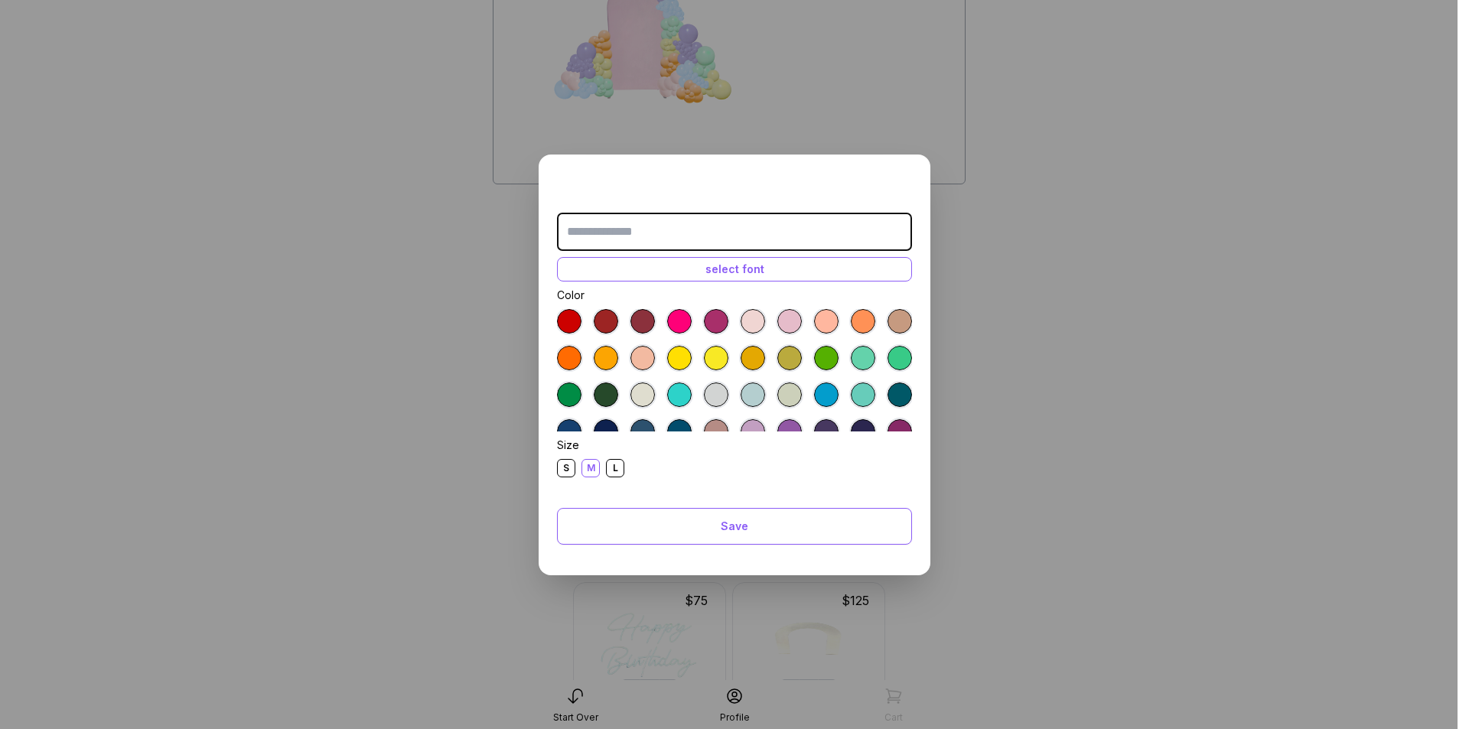
type input "*"
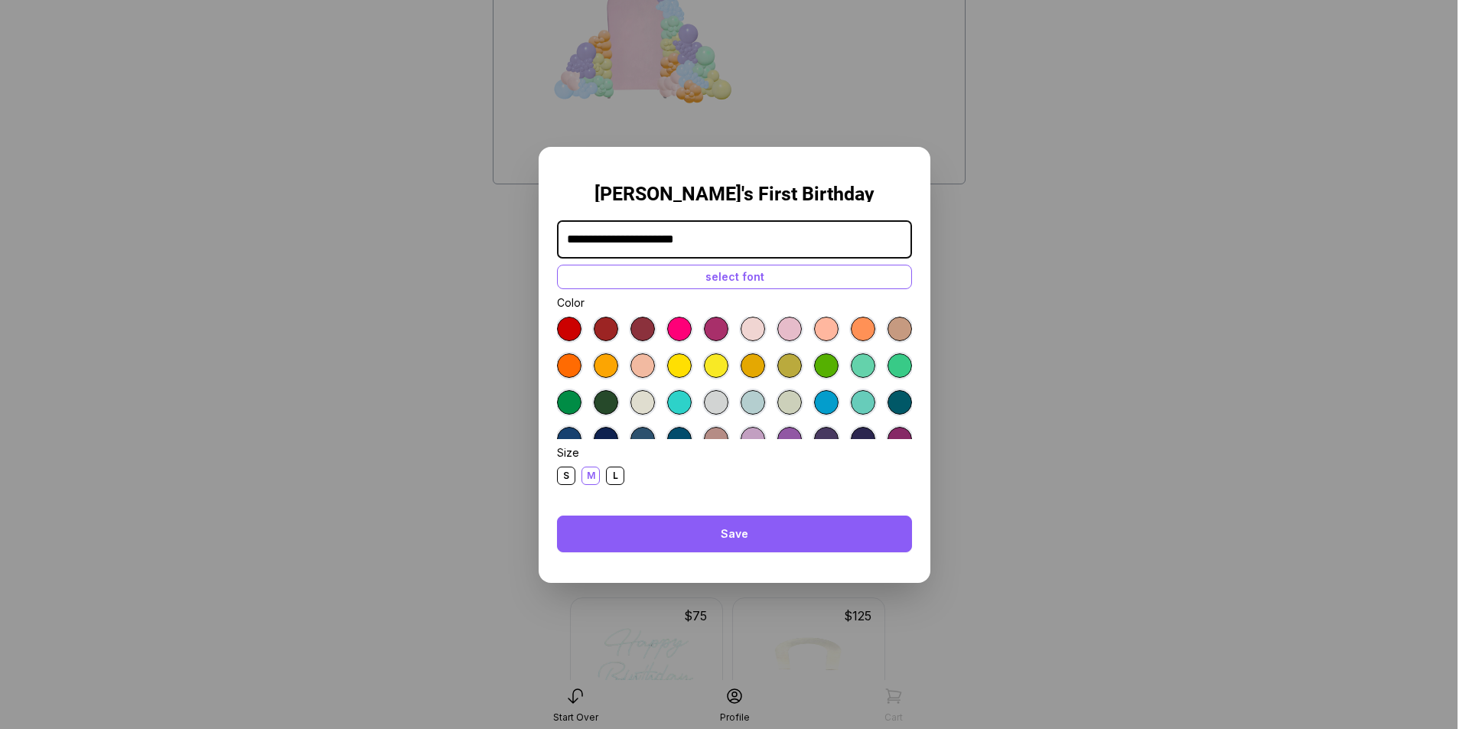
type input "**********"
click at [685, 530] on div "Save" at bounding box center [734, 534] width 355 height 37
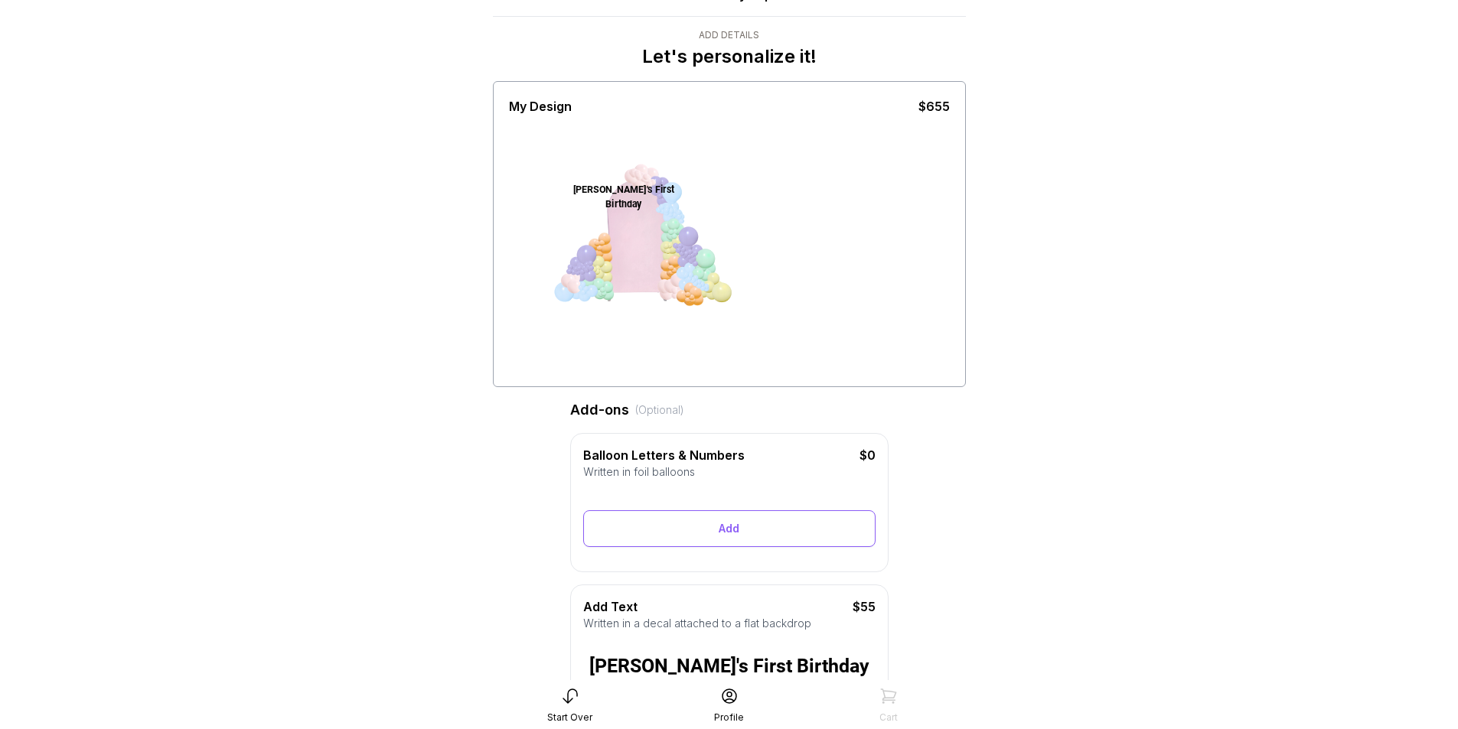
scroll to position [0, 0]
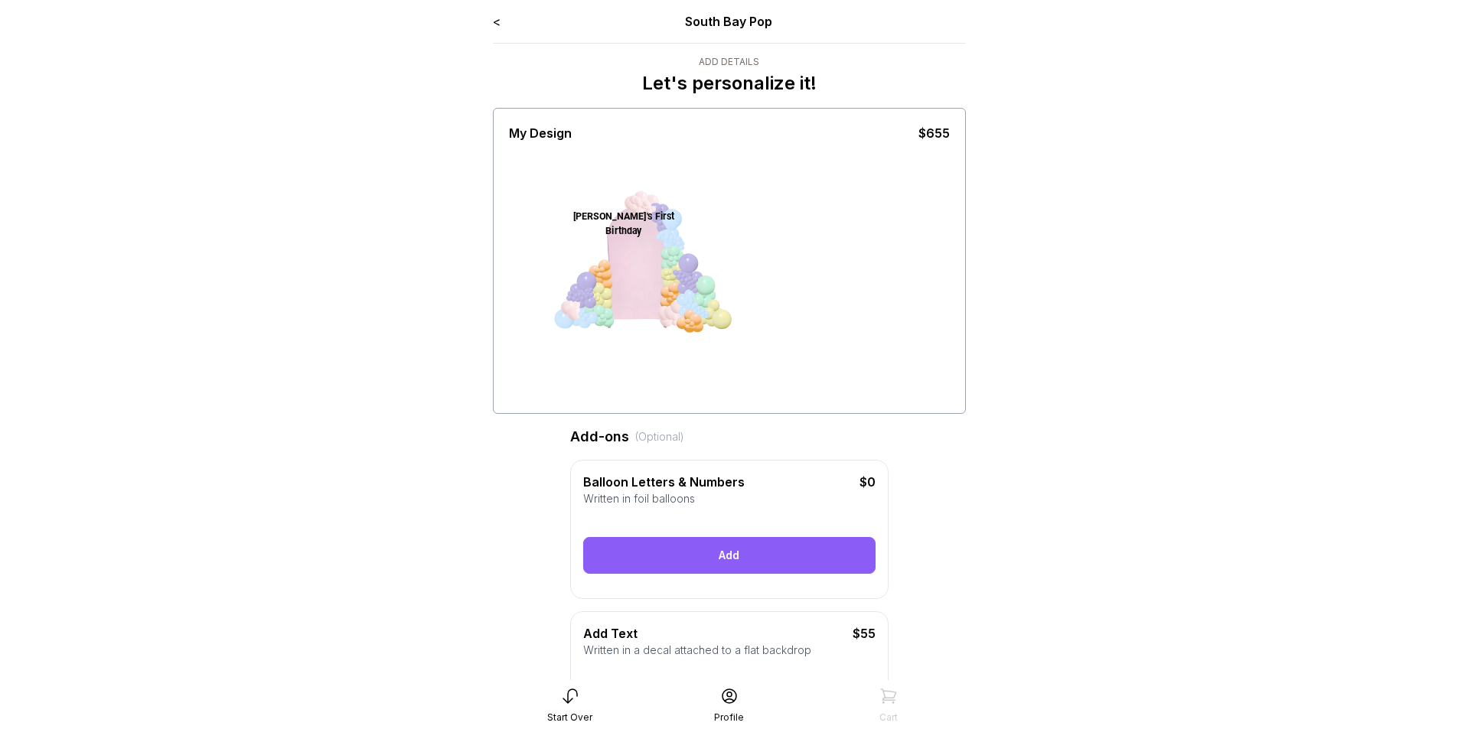
click at [736, 563] on div "Add" at bounding box center [729, 555] width 292 height 37
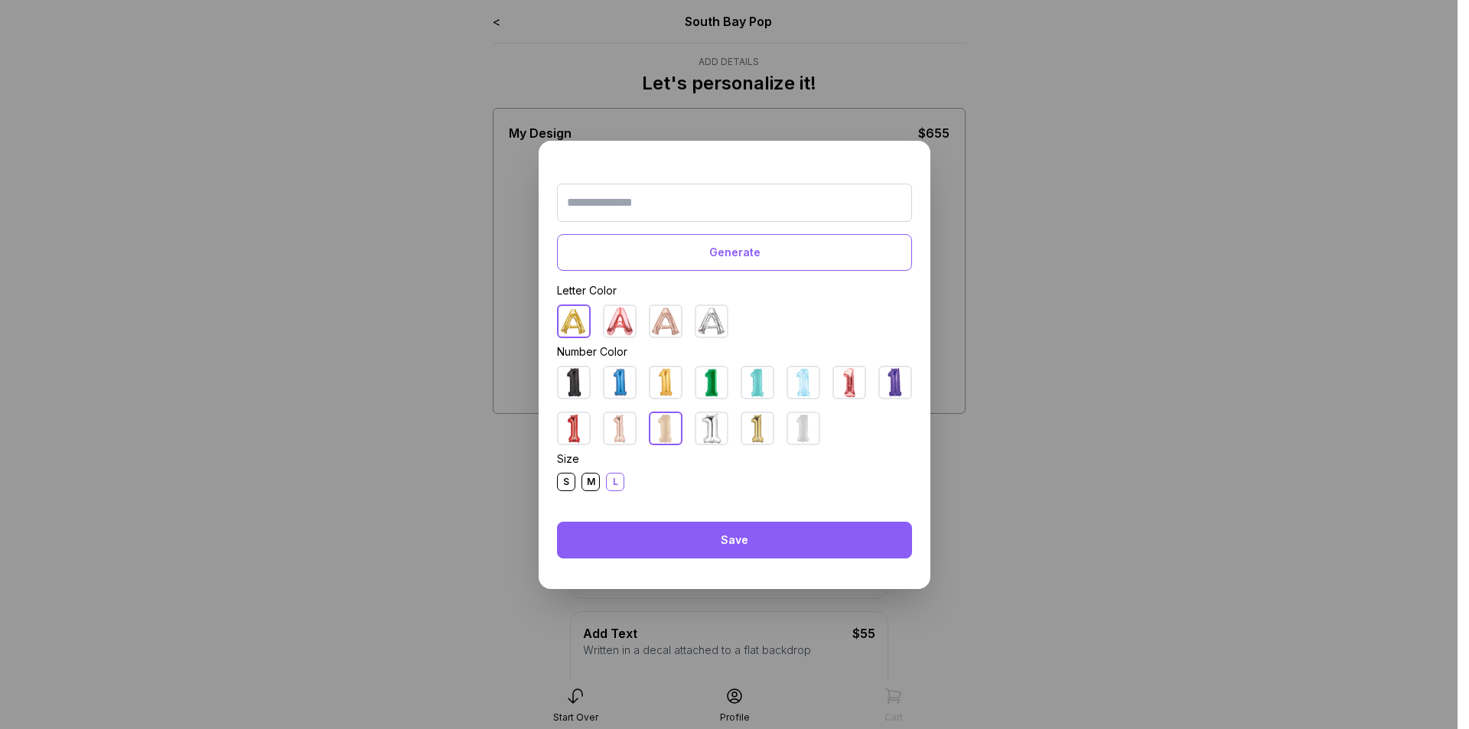
click at [703, 549] on div "Save" at bounding box center [734, 540] width 355 height 37
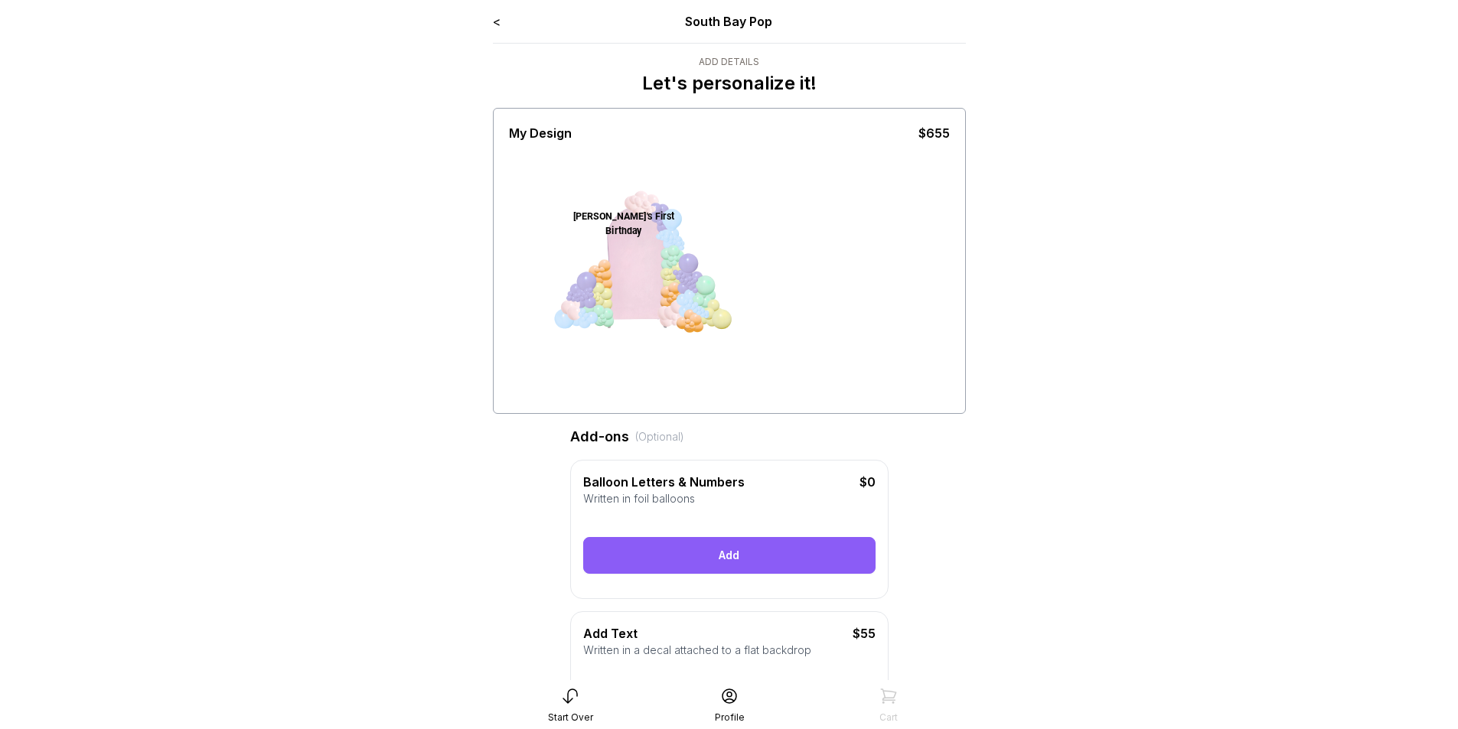
click at [695, 562] on div "Add" at bounding box center [729, 555] width 292 height 37
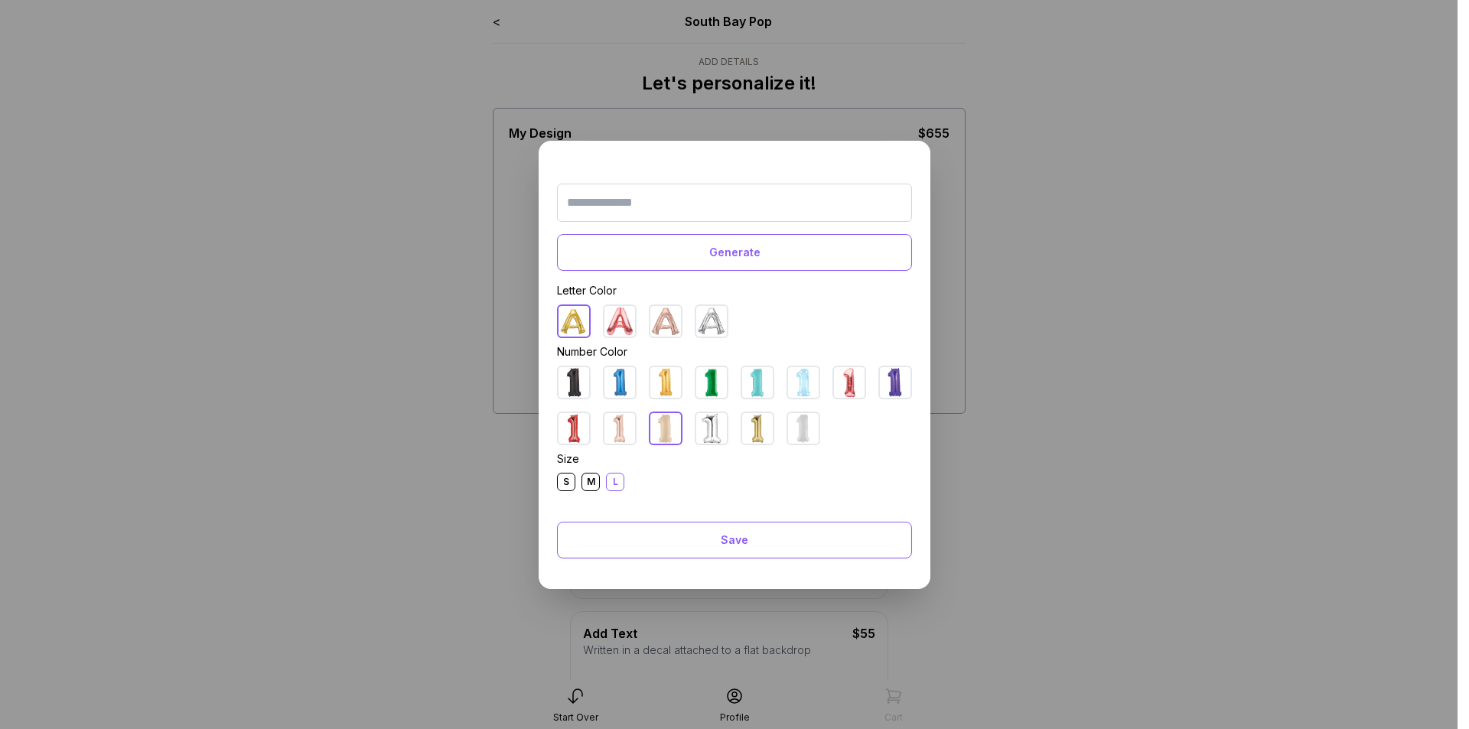
click at [664, 426] on img at bounding box center [665, 428] width 31 height 31
click at [664, 204] on input "text" at bounding box center [734, 203] width 355 height 38
type input "*"
click at [670, 424] on img at bounding box center [665, 428] width 31 height 31
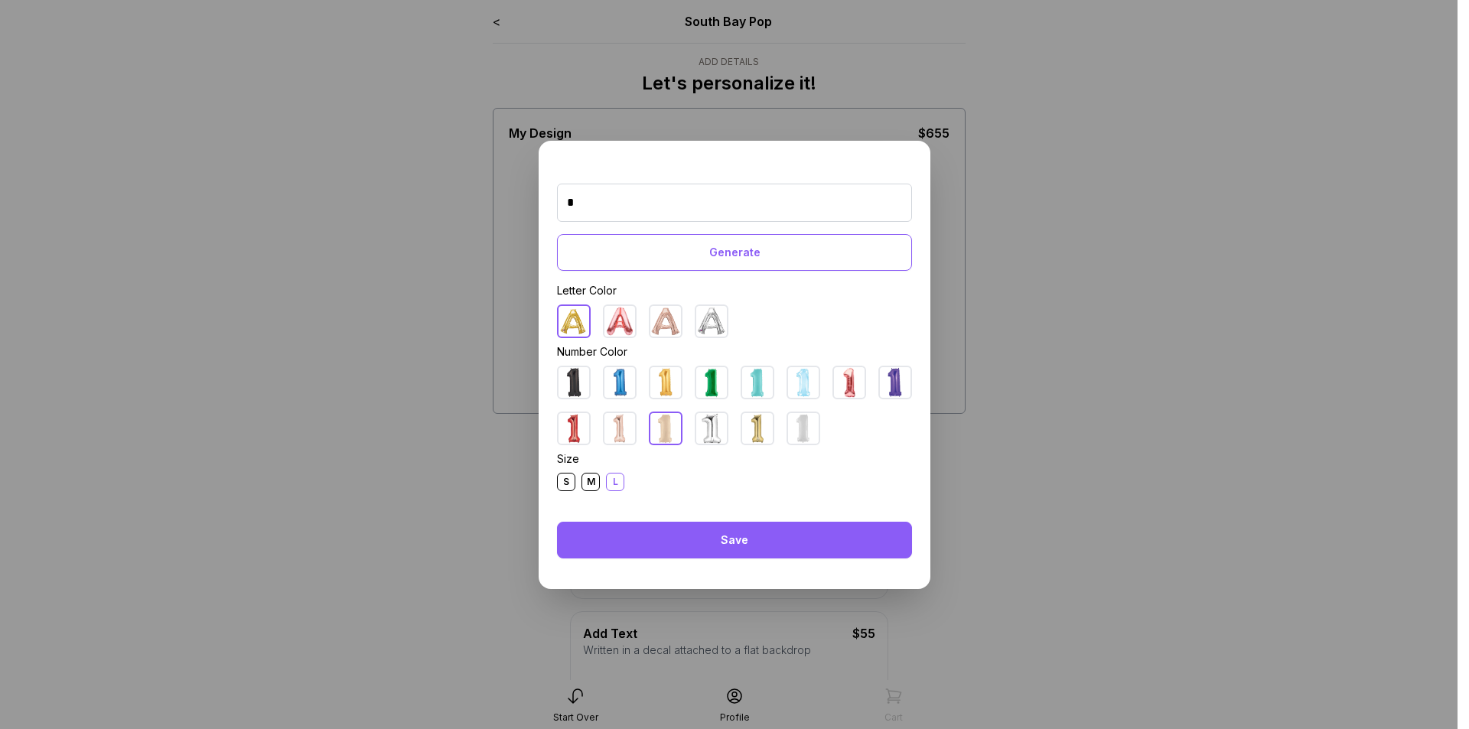
click at [720, 554] on div "Save" at bounding box center [734, 540] width 355 height 37
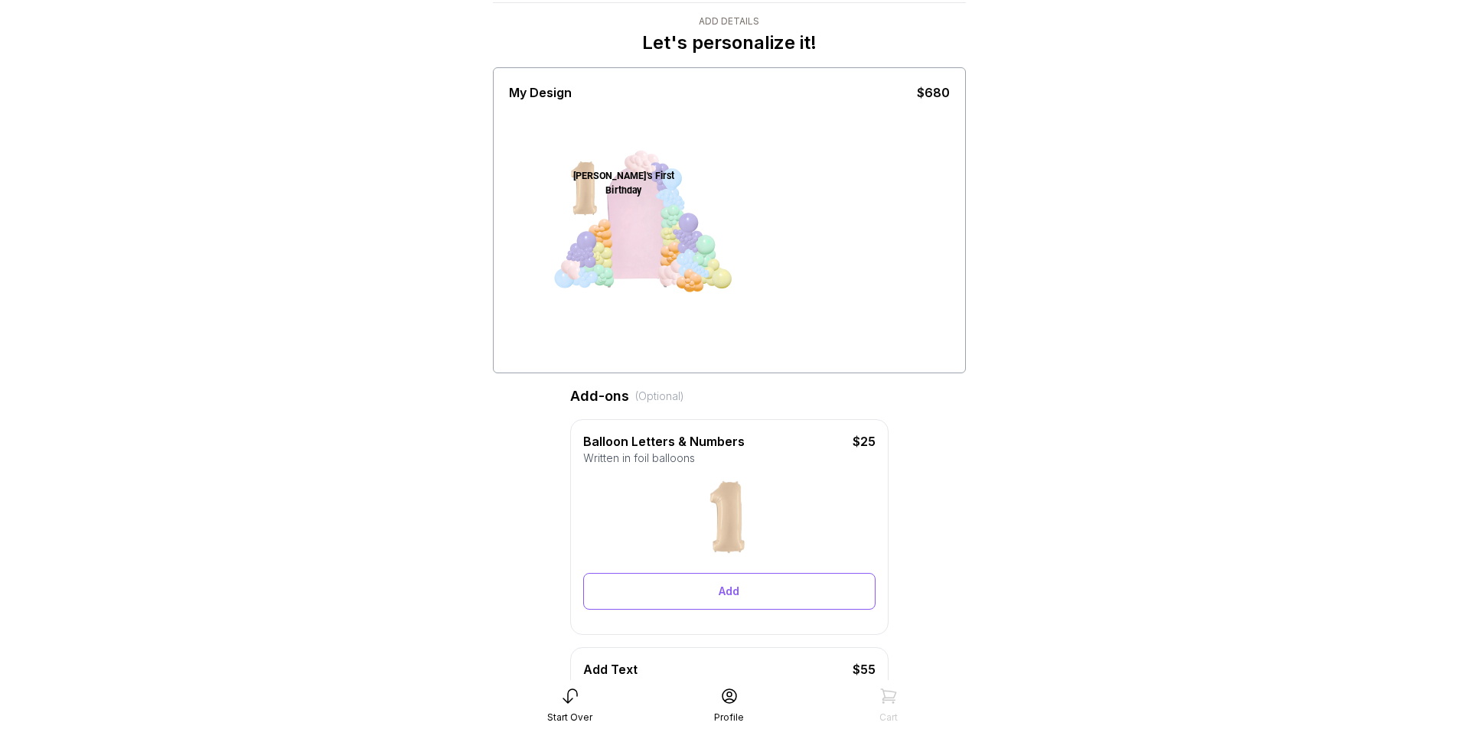
scroll to position [77, 0]
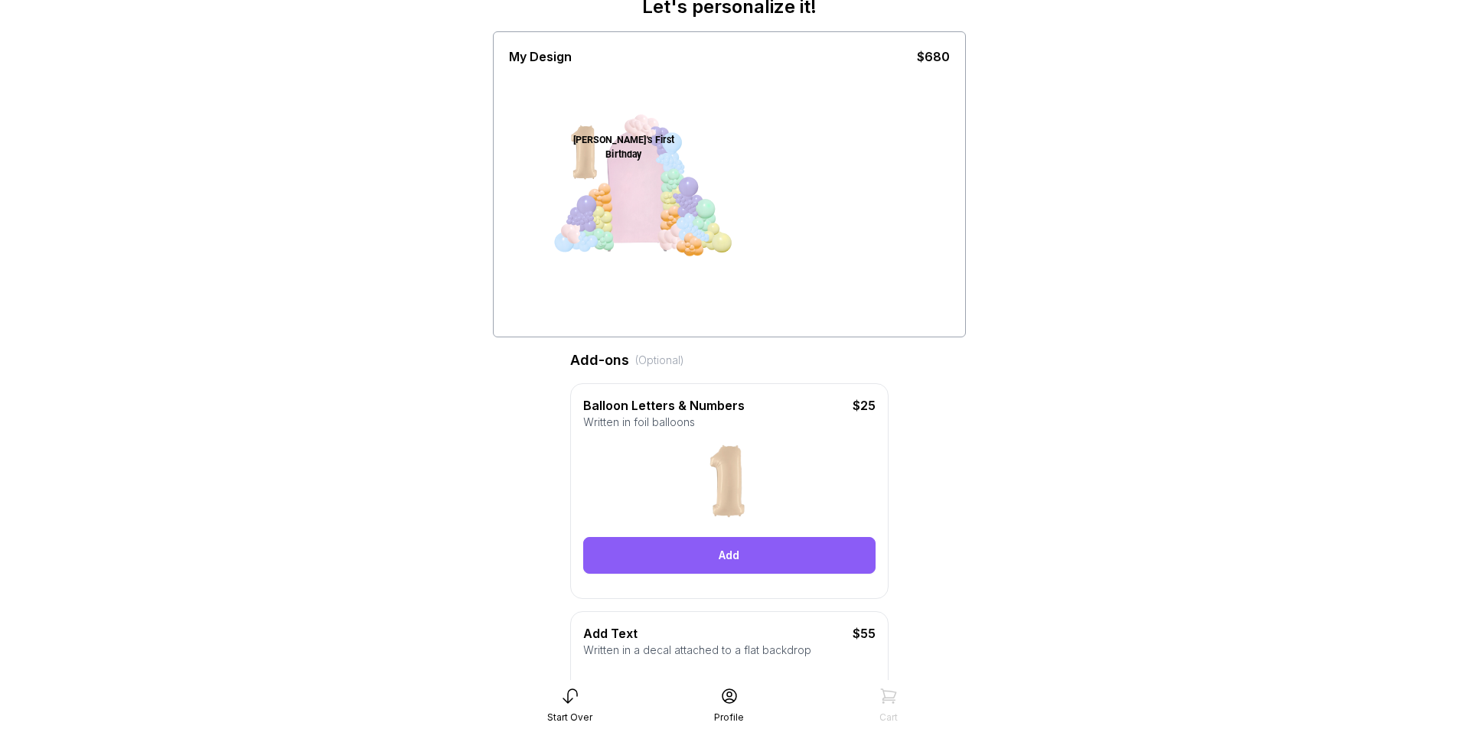
click at [669, 562] on div "Add" at bounding box center [729, 555] width 292 height 37
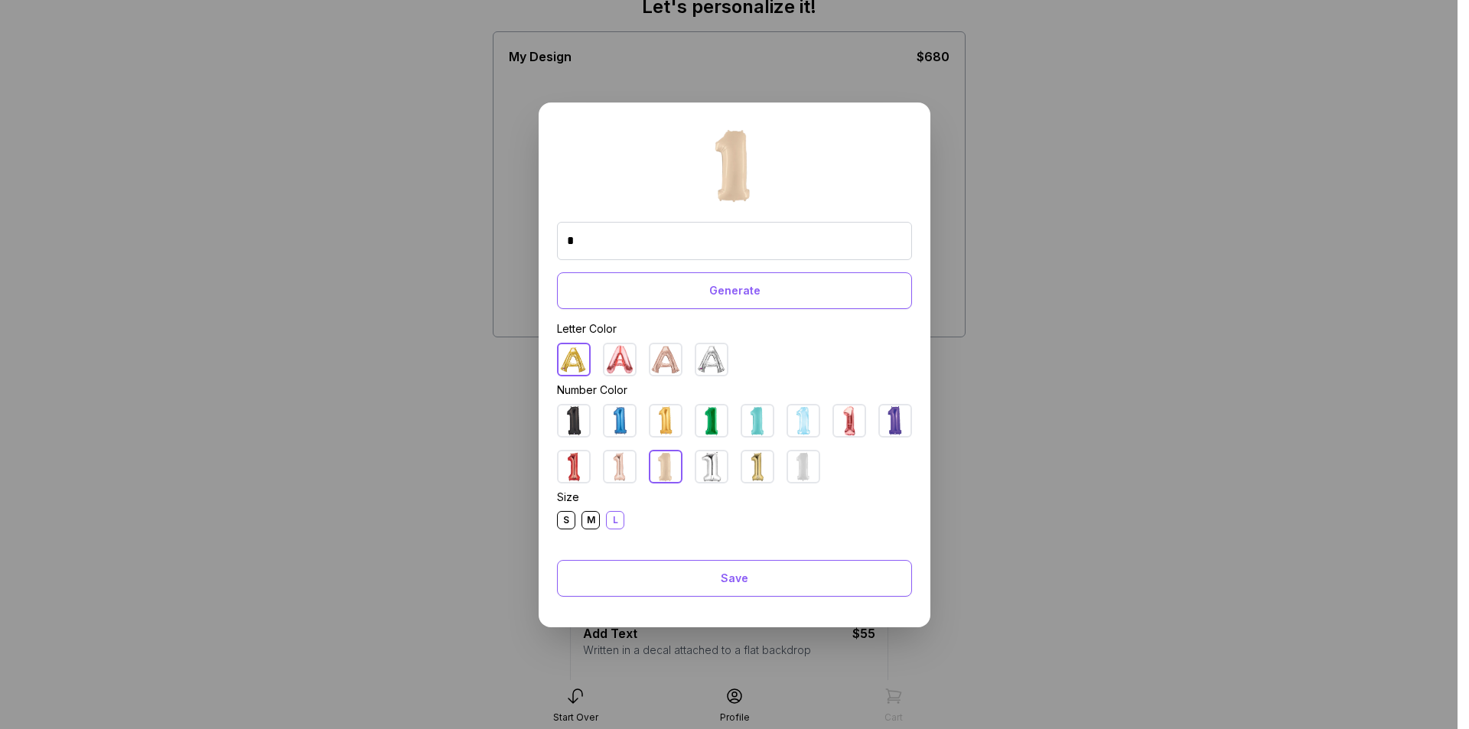
click at [587, 524] on div "M" at bounding box center [591, 520] width 18 height 18
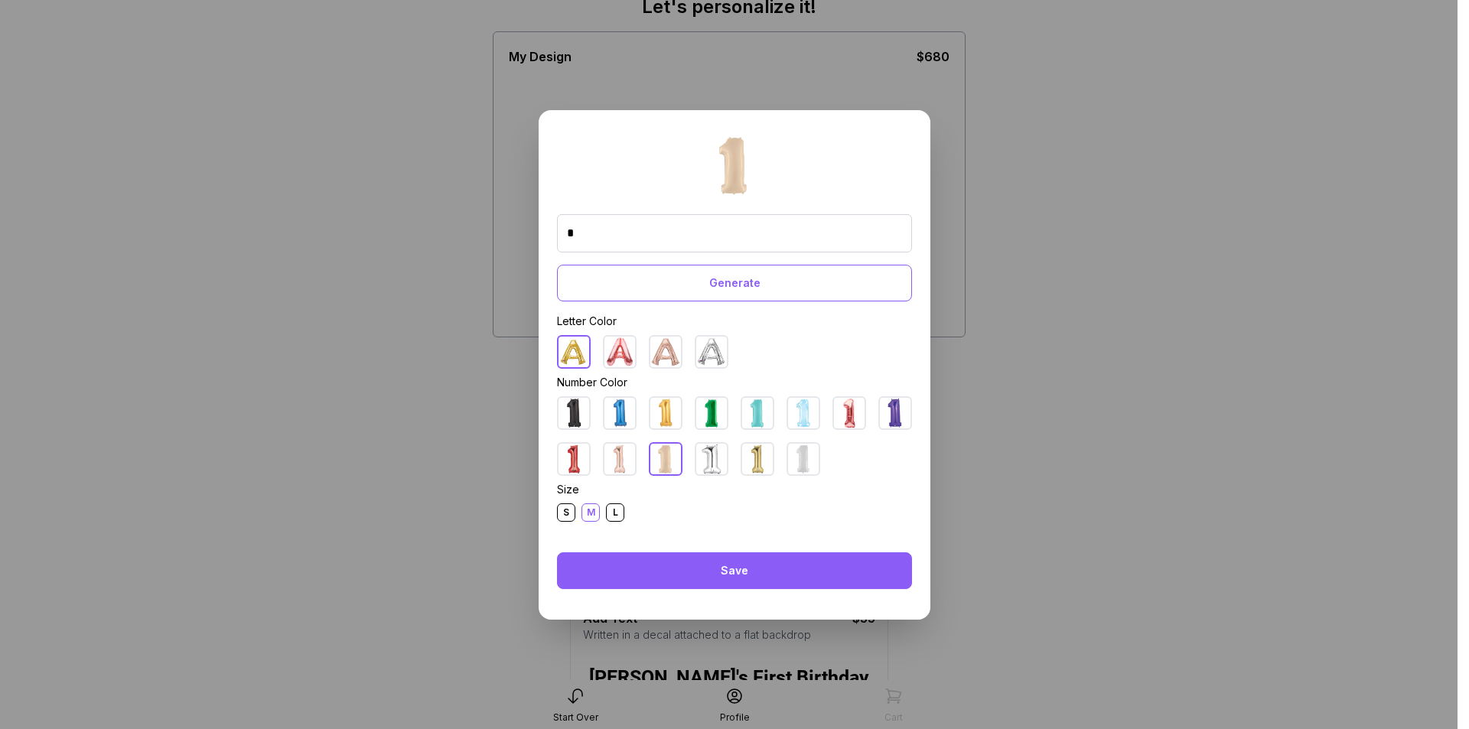
click at [644, 579] on div "Save" at bounding box center [734, 571] width 355 height 37
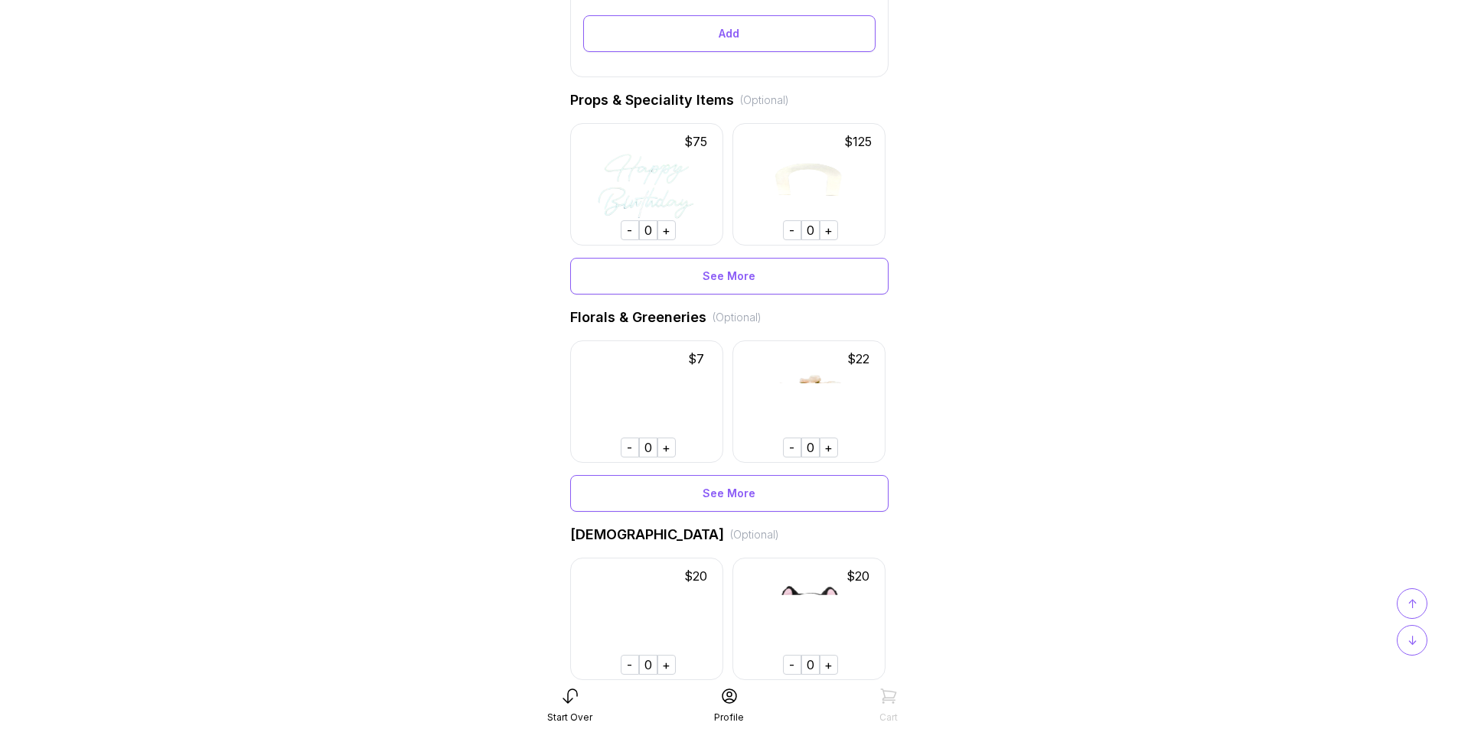
scroll to position [1070, 0]
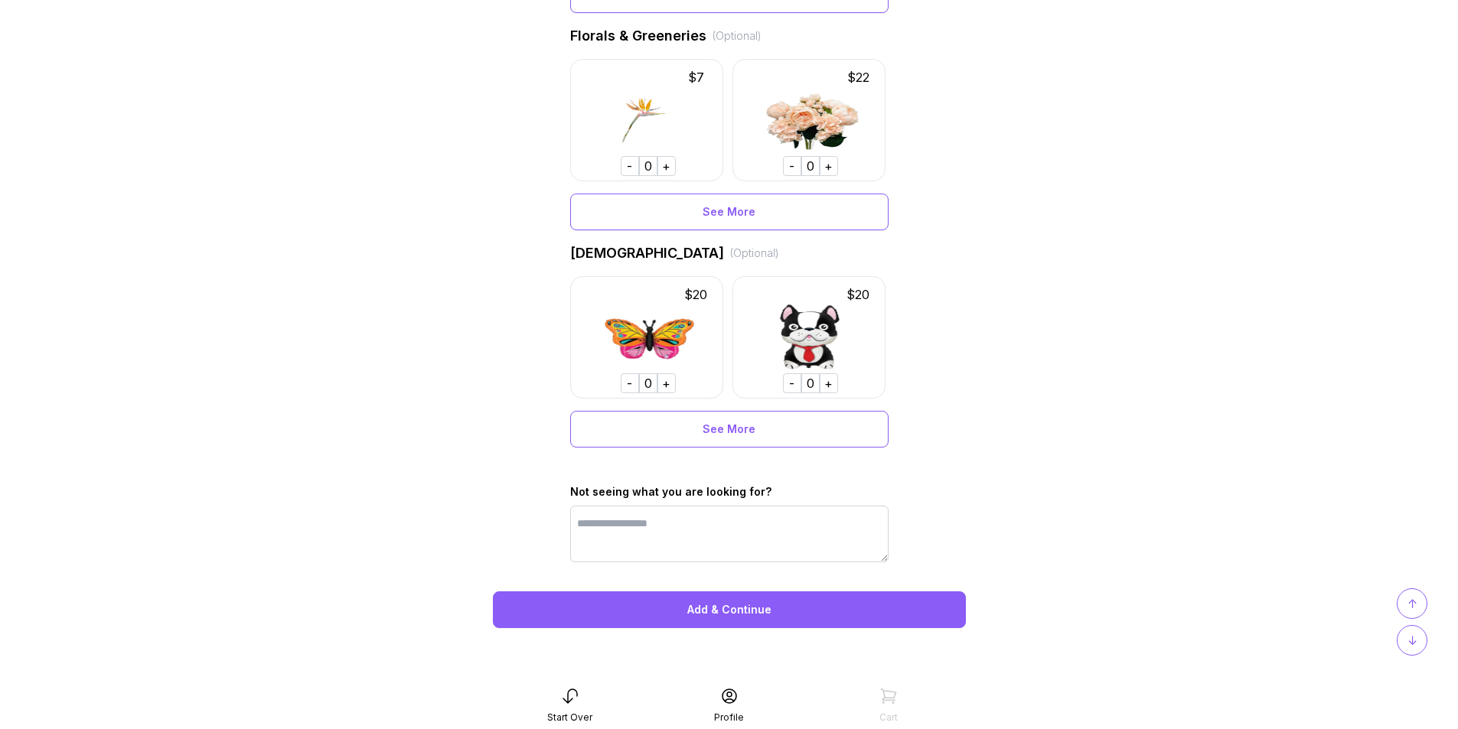
click at [688, 618] on div "Add & Continue" at bounding box center [729, 610] width 473 height 37
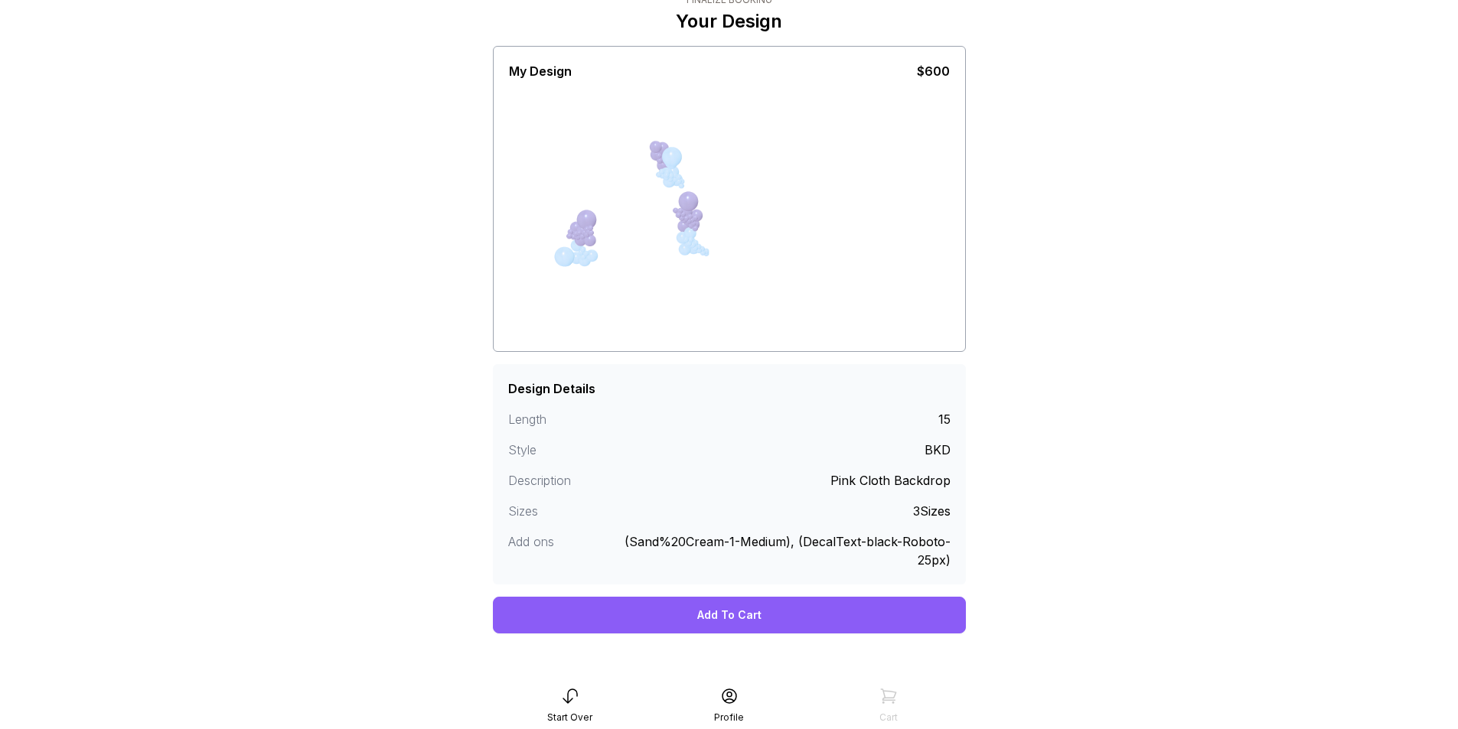
scroll to position [73, 0]
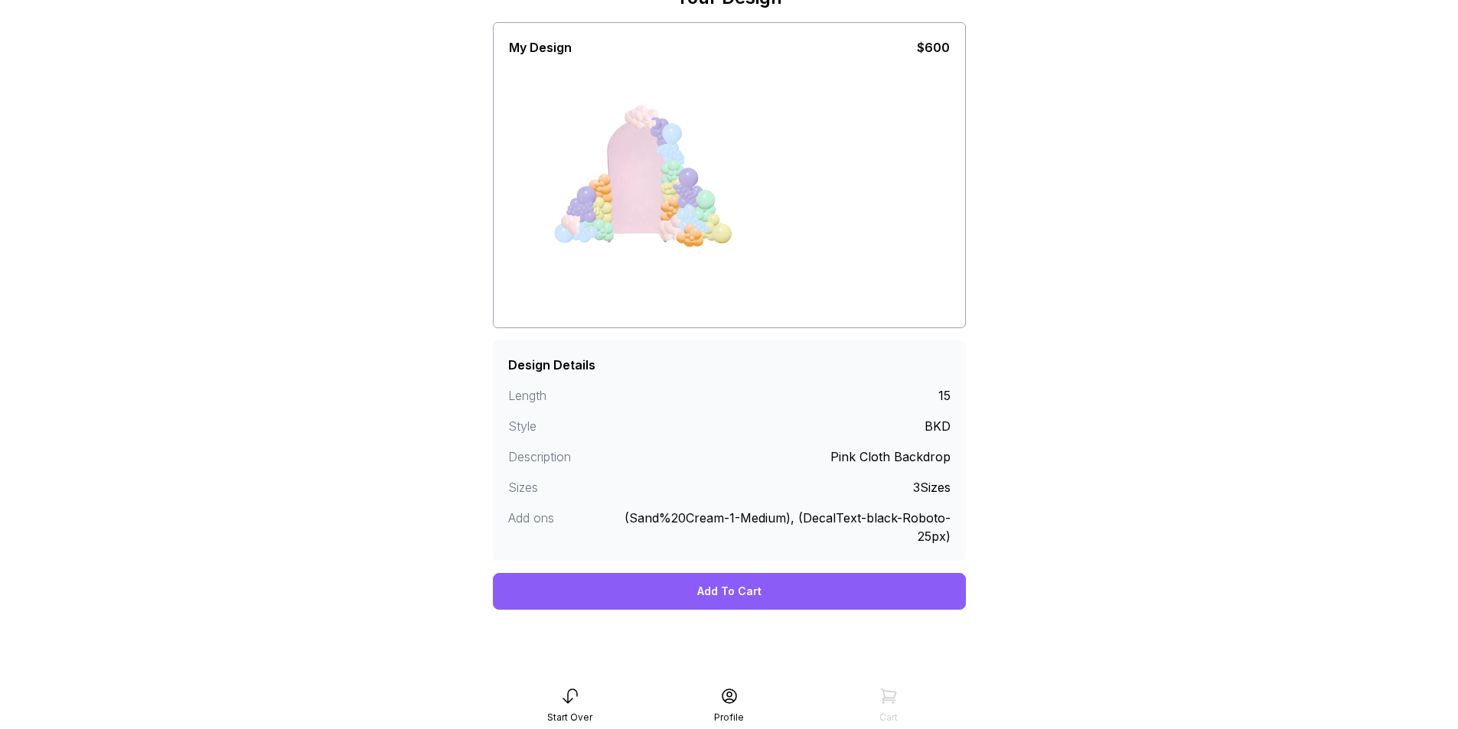
click at [771, 588] on div "Add To Cart" at bounding box center [729, 591] width 473 height 37
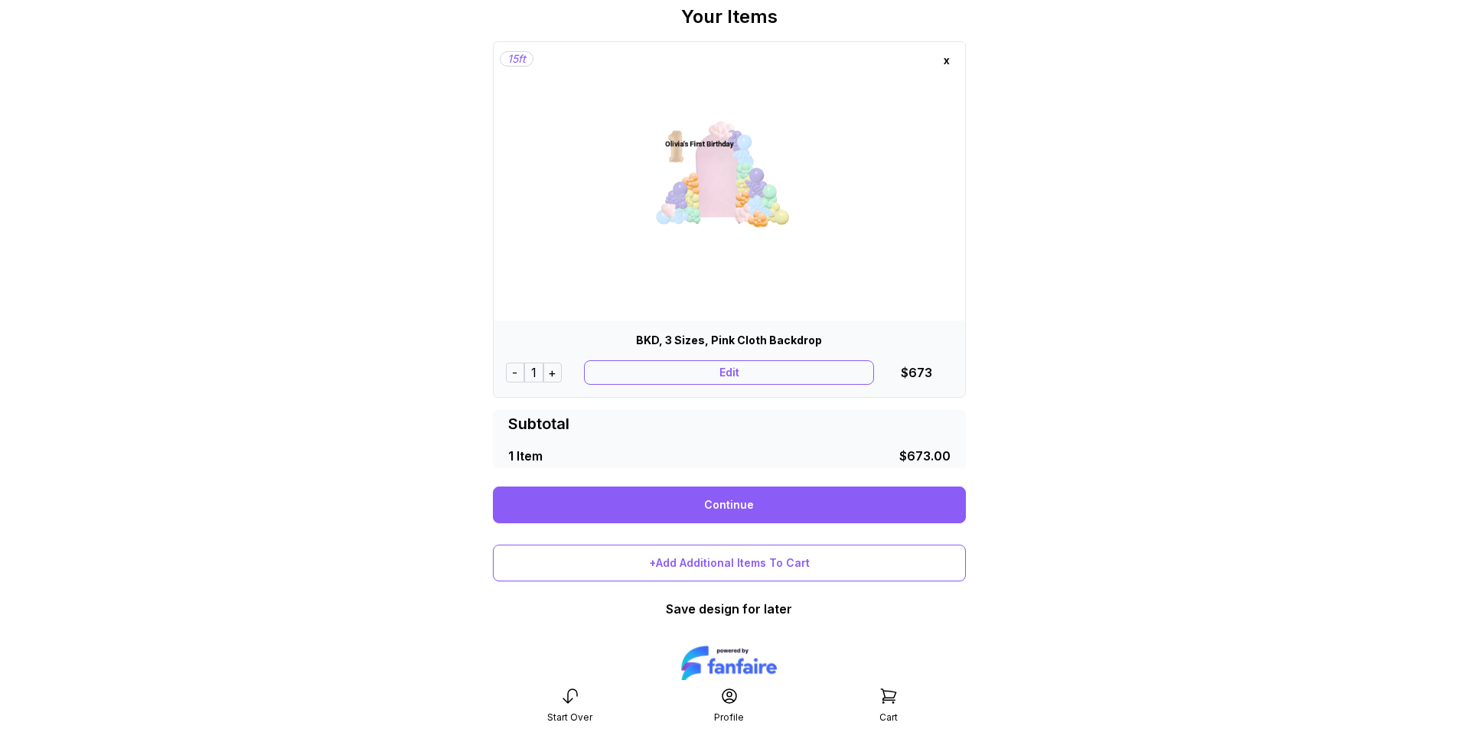
scroll to position [103, 0]
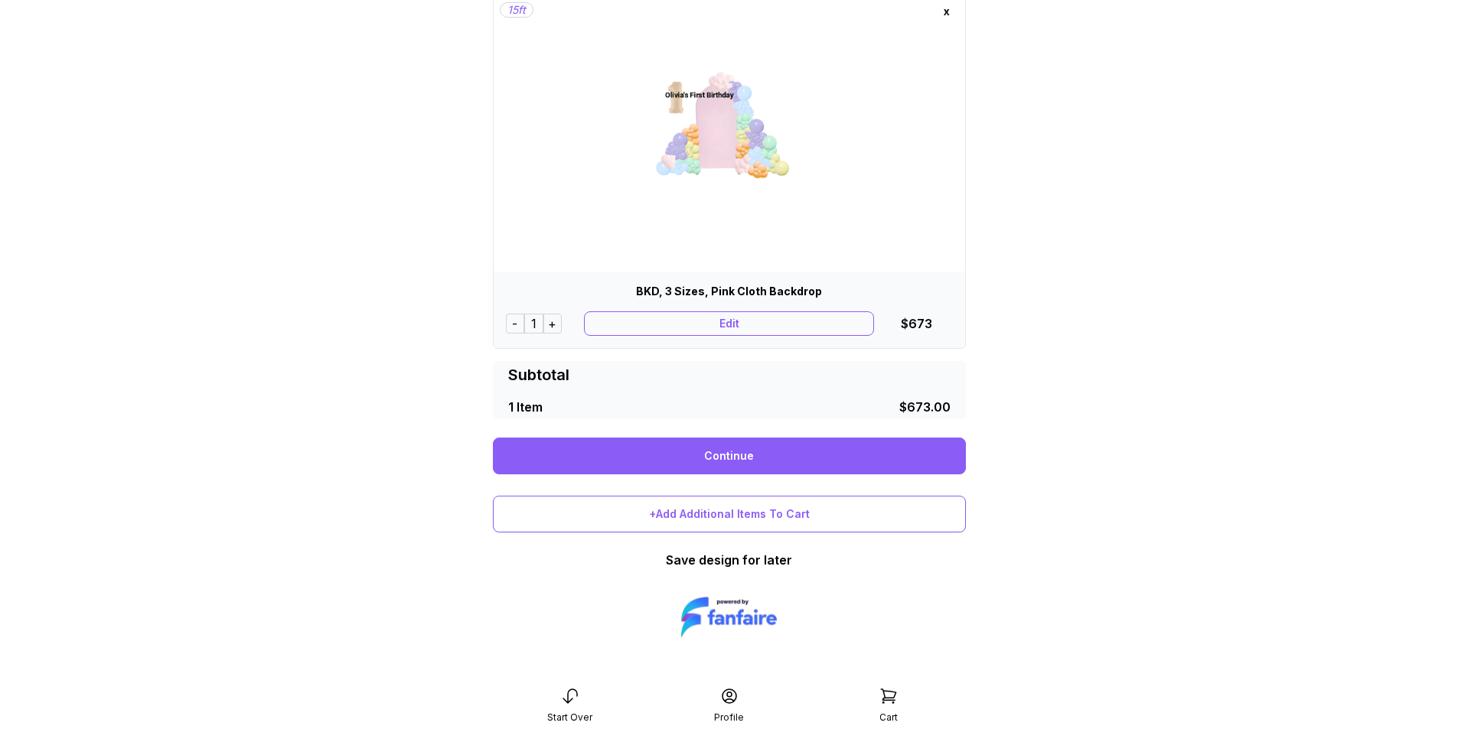
click at [846, 455] on link "Continue" at bounding box center [729, 456] width 473 height 37
